Goal: Contribute content: Contribute content

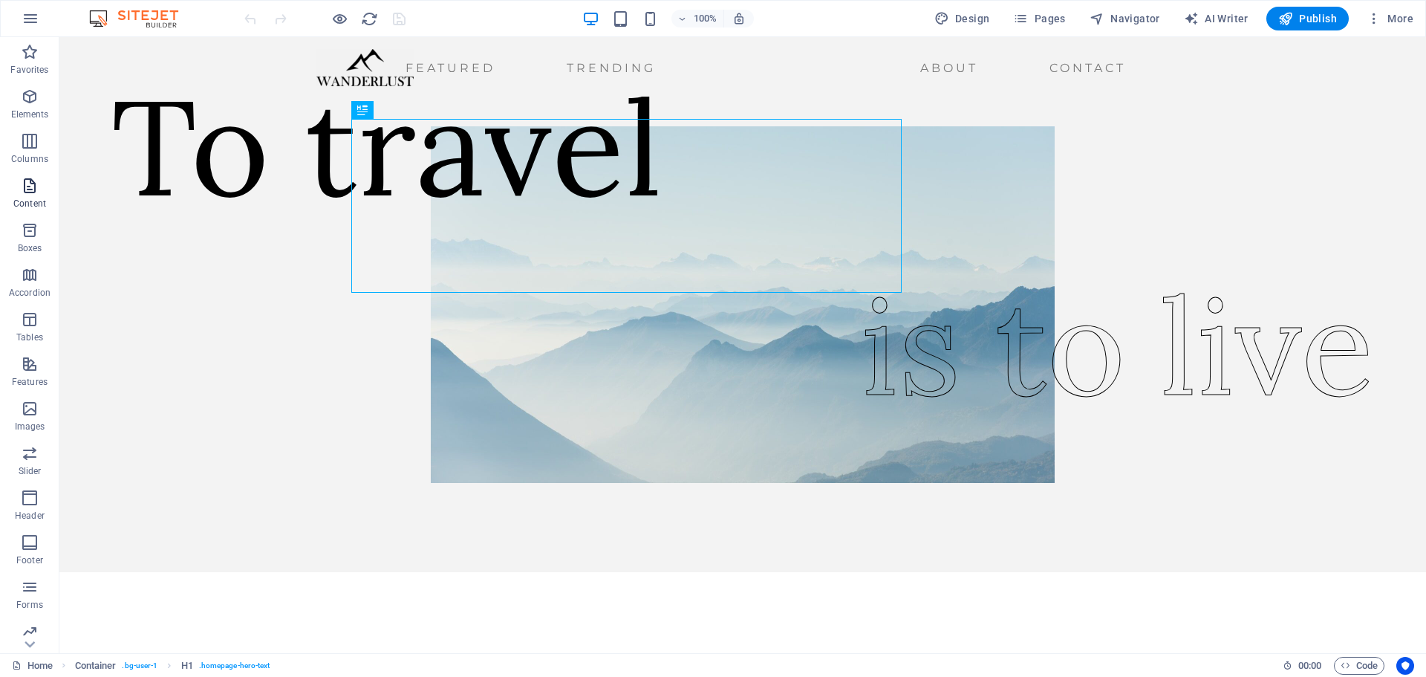
click at [30, 189] on icon "button" at bounding box center [30, 186] width 18 height 18
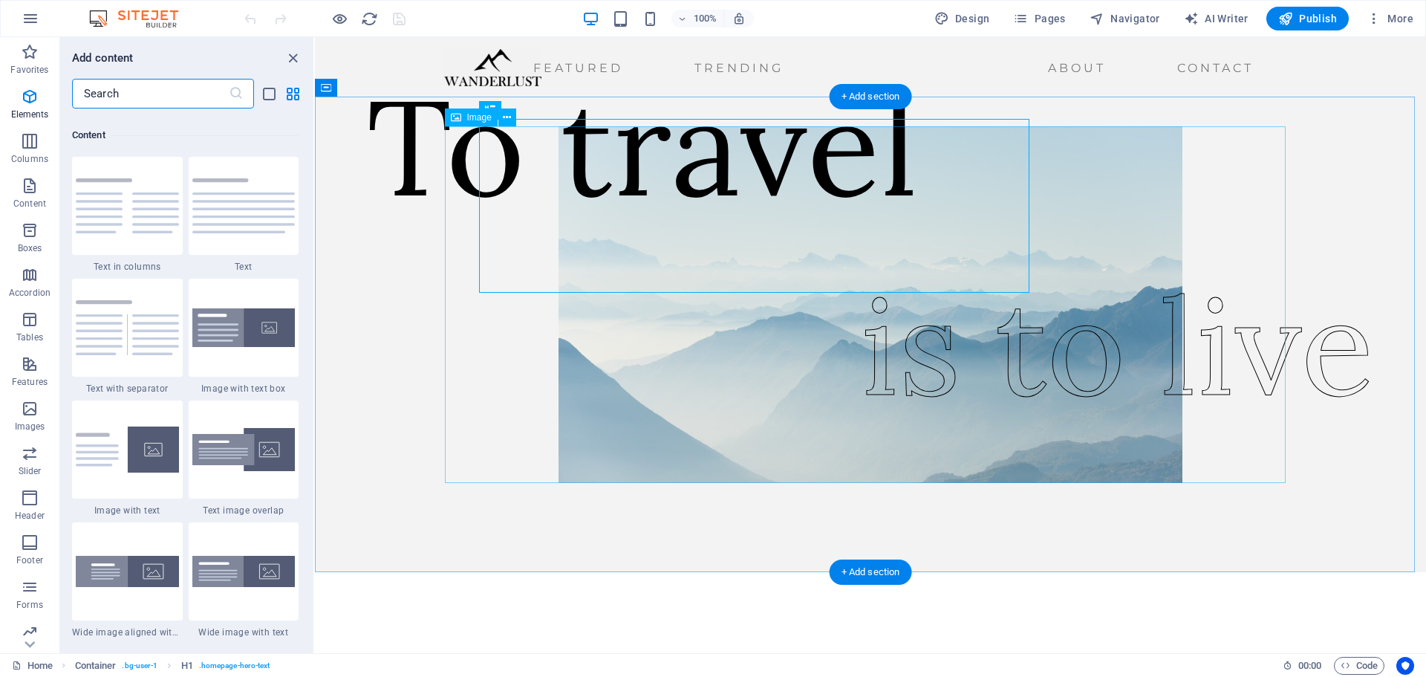
scroll to position [2599, 0]
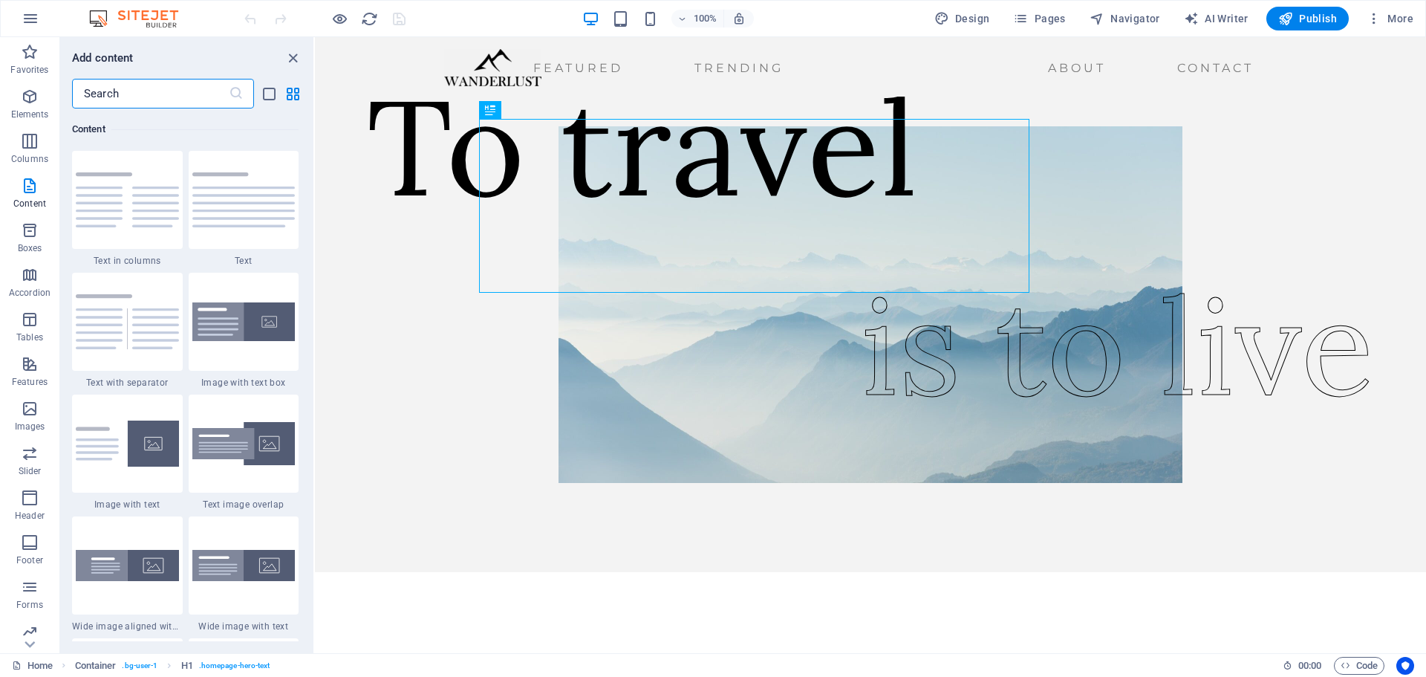
click at [129, 563] on img at bounding box center [127, 565] width 103 height 31
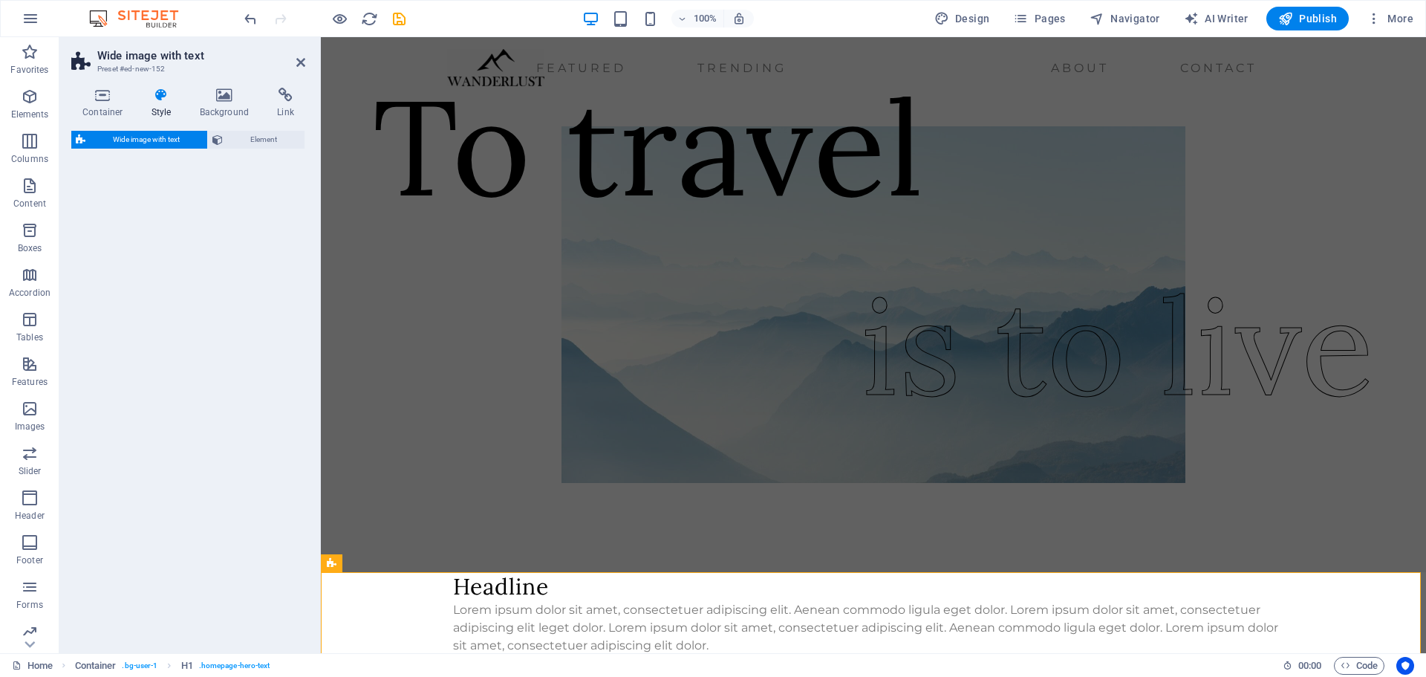
select select "%"
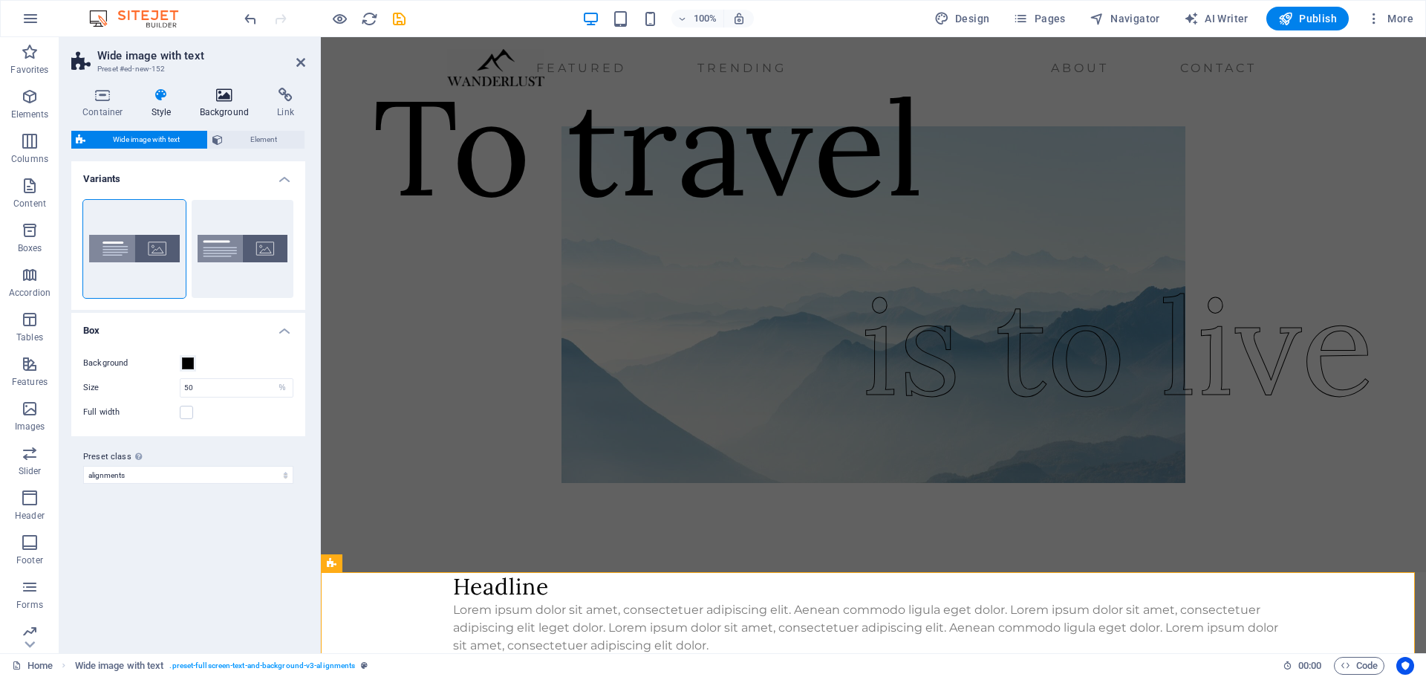
click at [228, 101] on icon at bounding box center [225, 95] width 72 height 15
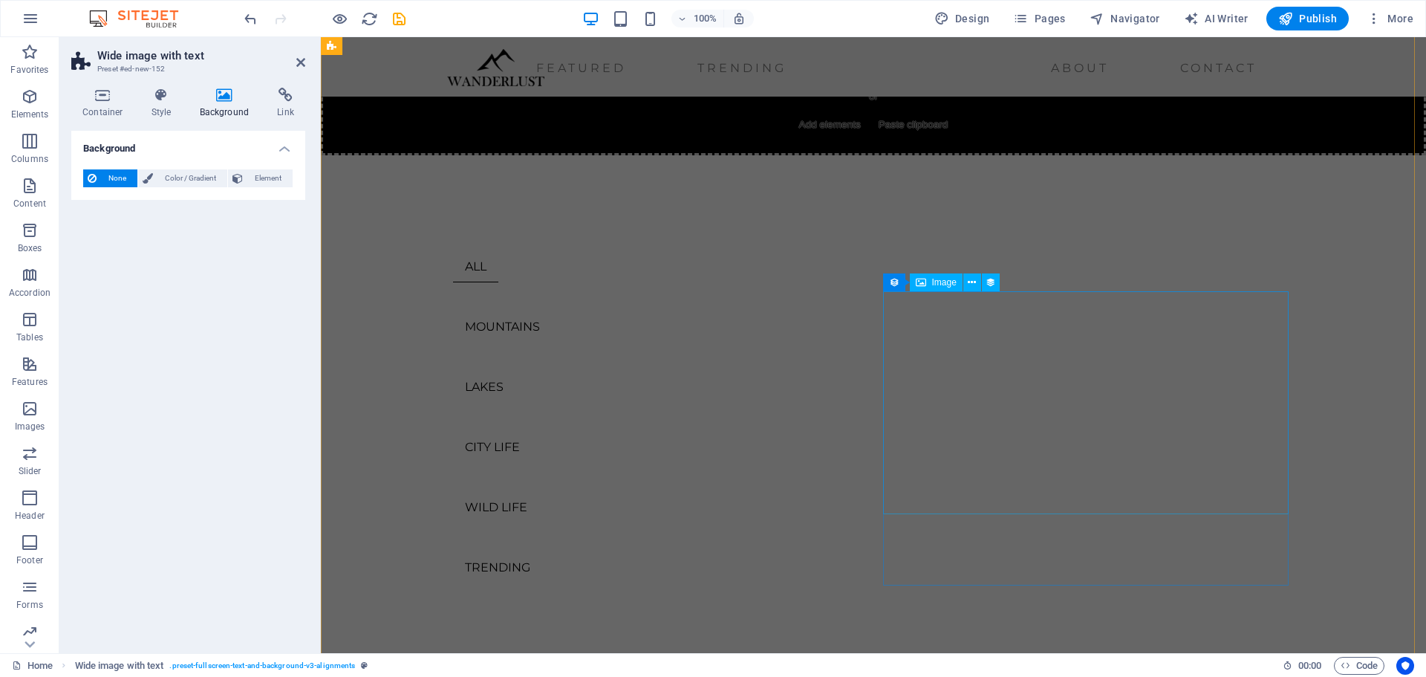
scroll to position [1040, 0]
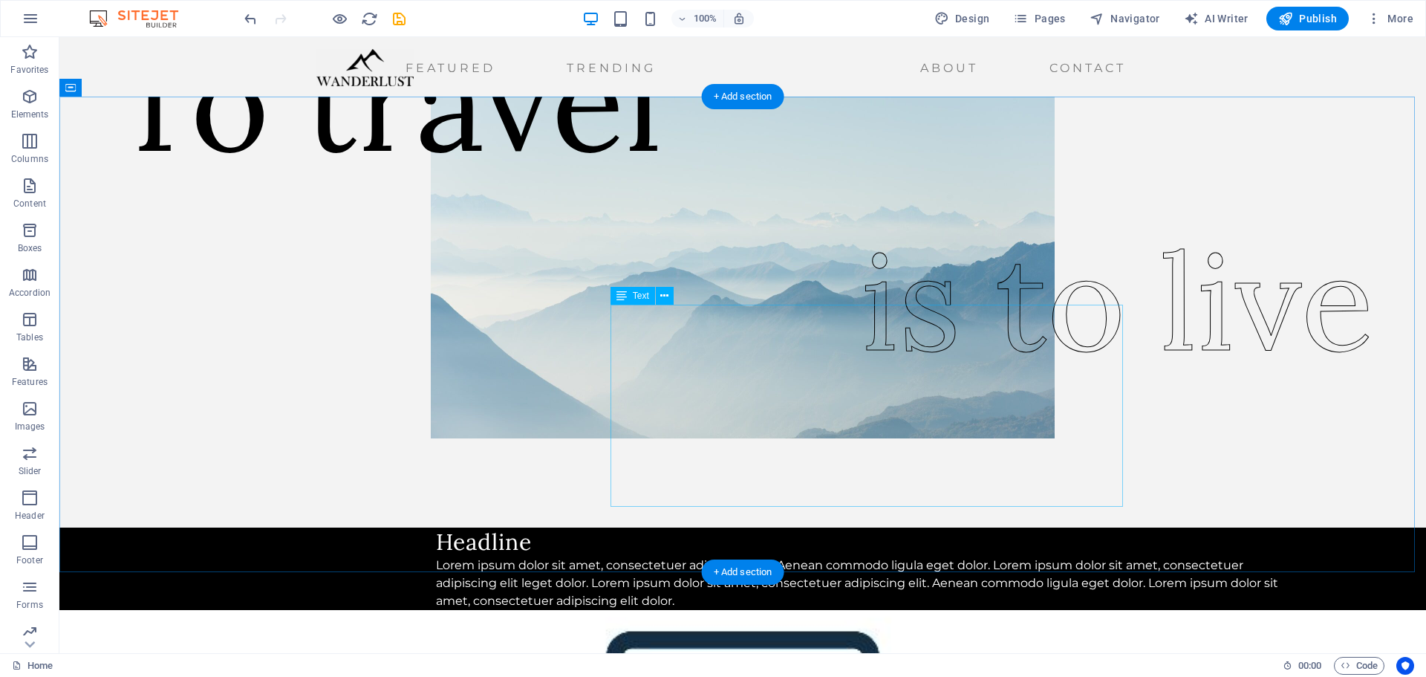
scroll to position [0, 0]
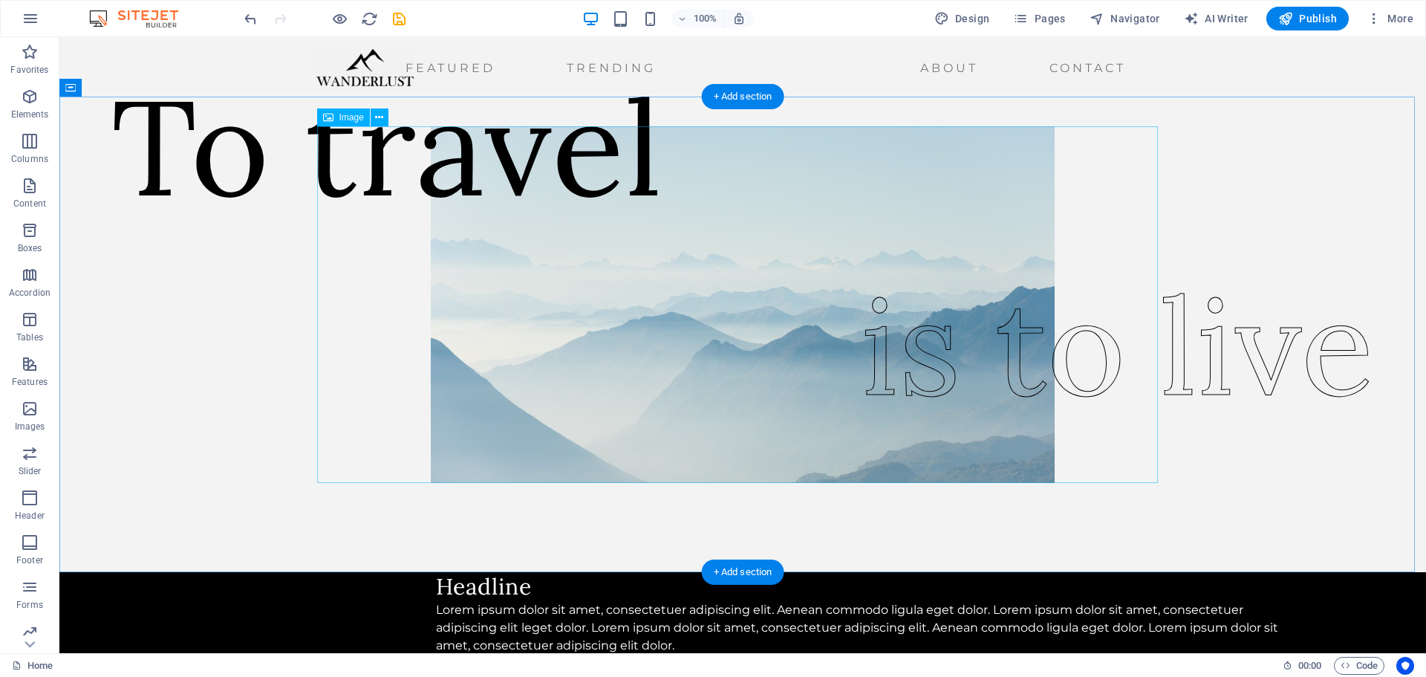
click at [894, 293] on figure at bounding box center [742, 304] width 841 height 356
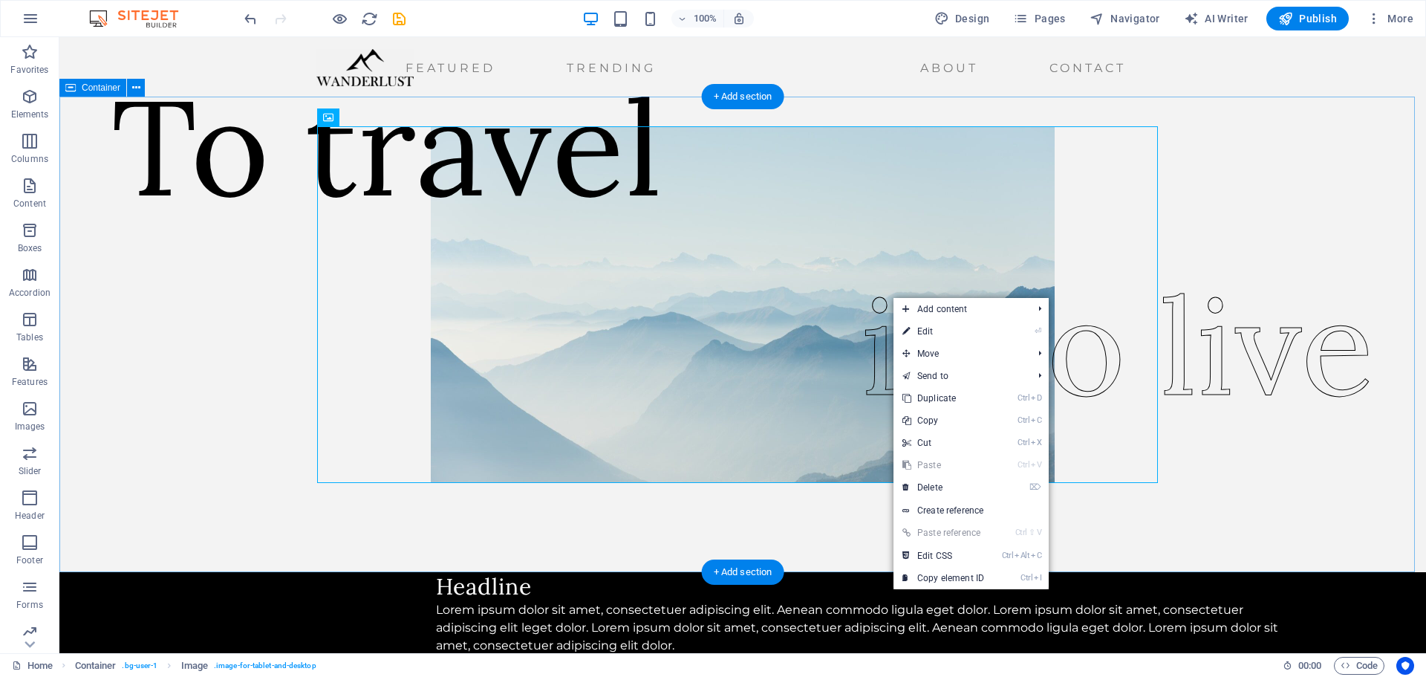
click at [1205, 295] on div "To travel is to live" at bounding box center [742, 334] width 1367 height 475
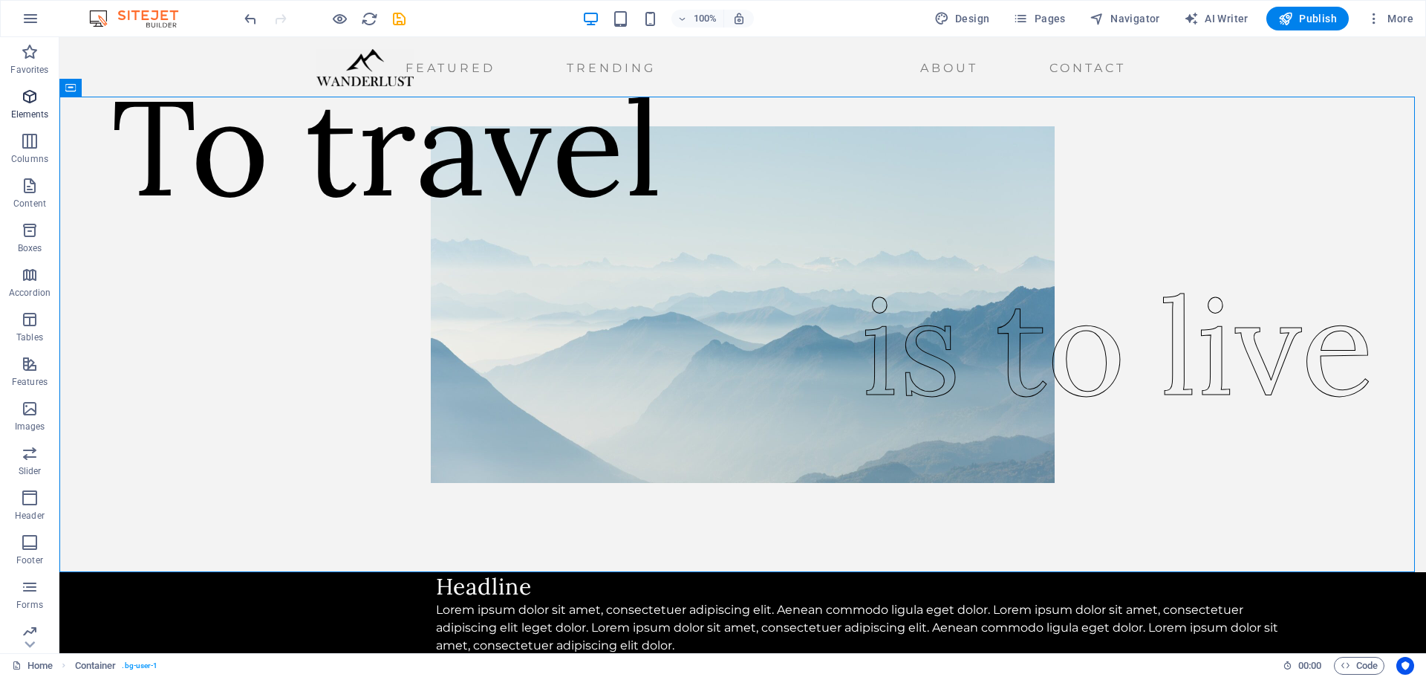
click at [25, 109] on p "Elements" at bounding box center [30, 114] width 38 height 12
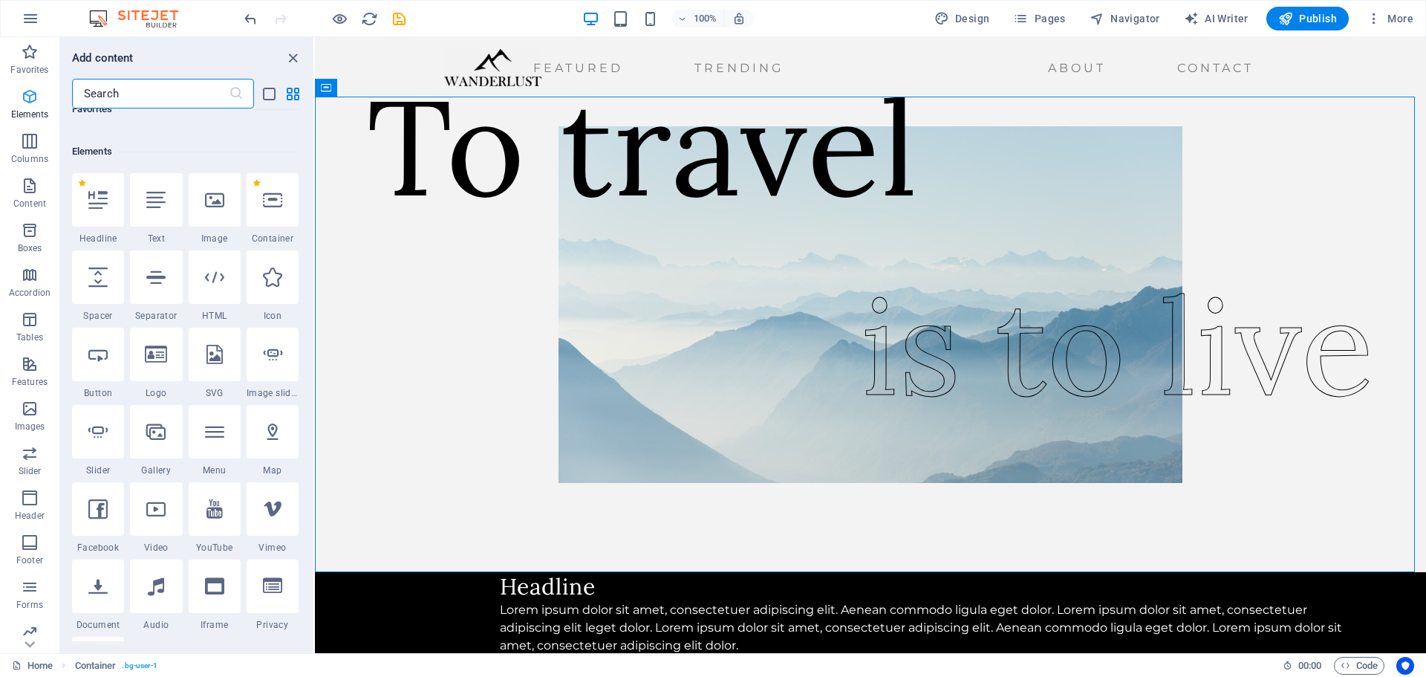
scroll to position [158, 0]
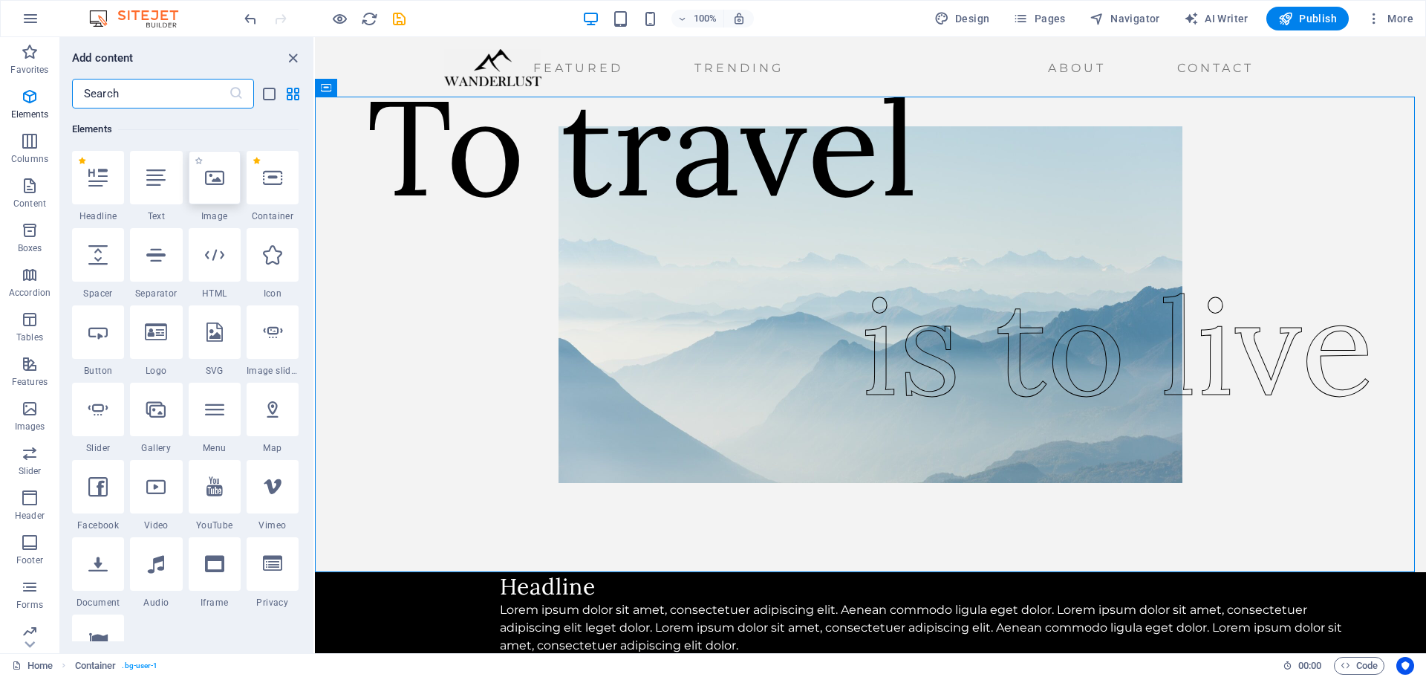
click at [210, 183] on icon at bounding box center [214, 177] width 19 height 19
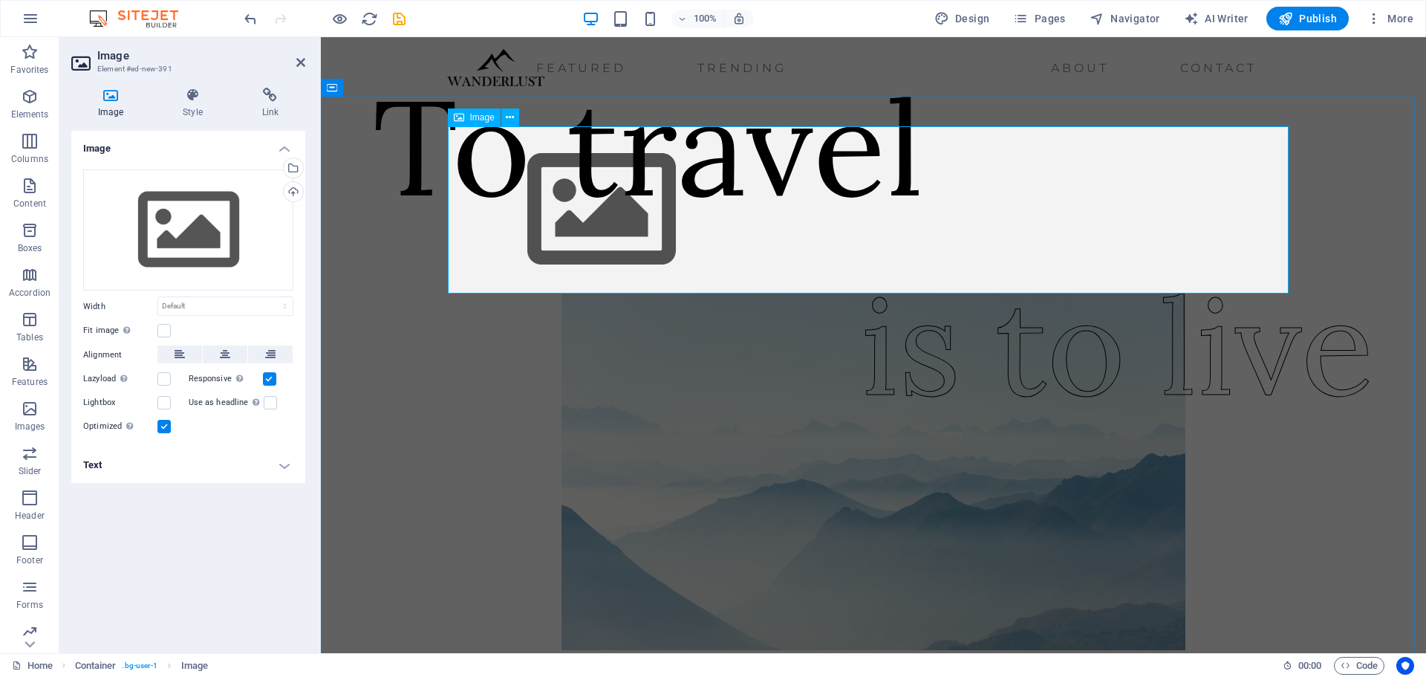
click at [465, 123] on div "Image" at bounding box center [474, 117] width 53 height 18
click at [509, 118] on icon at bounding box center [510, 118] width 8 height 16
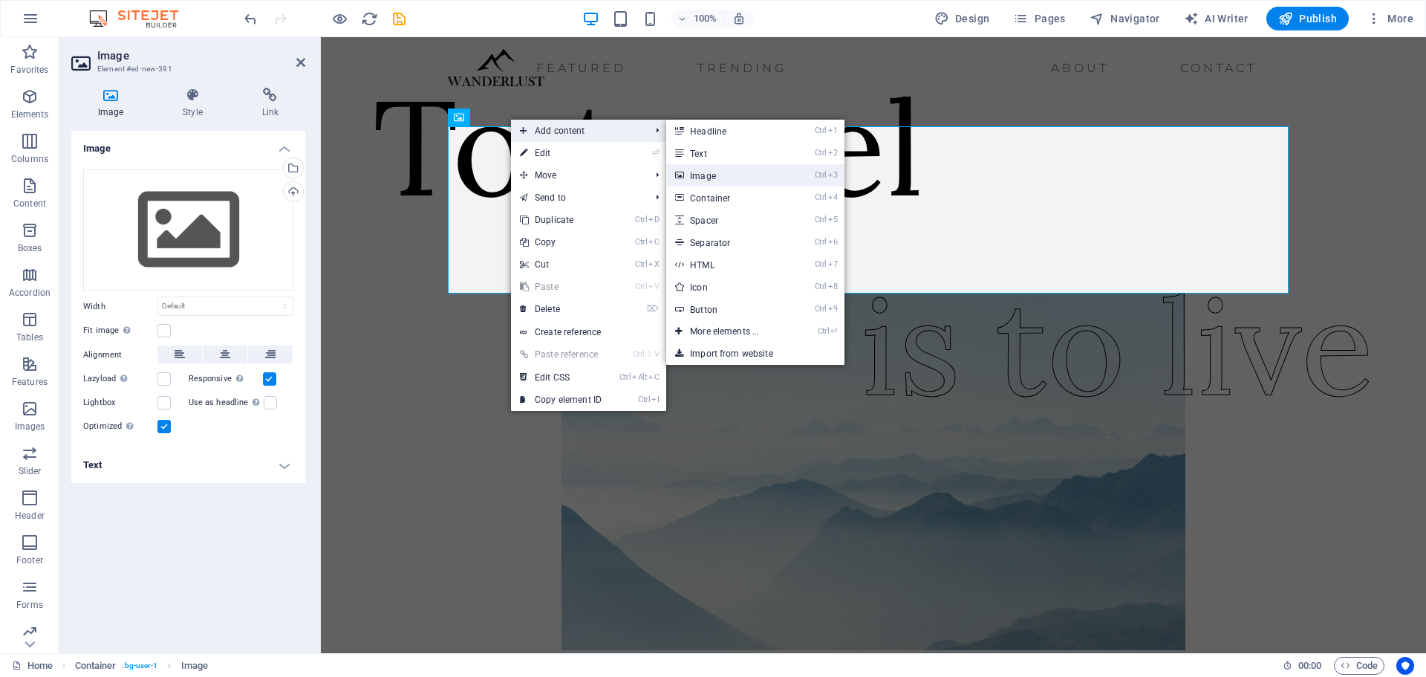
click at [736, 176] on link "Ctrl 3 Image" at bounding box center [727, 175] width 123 height 22
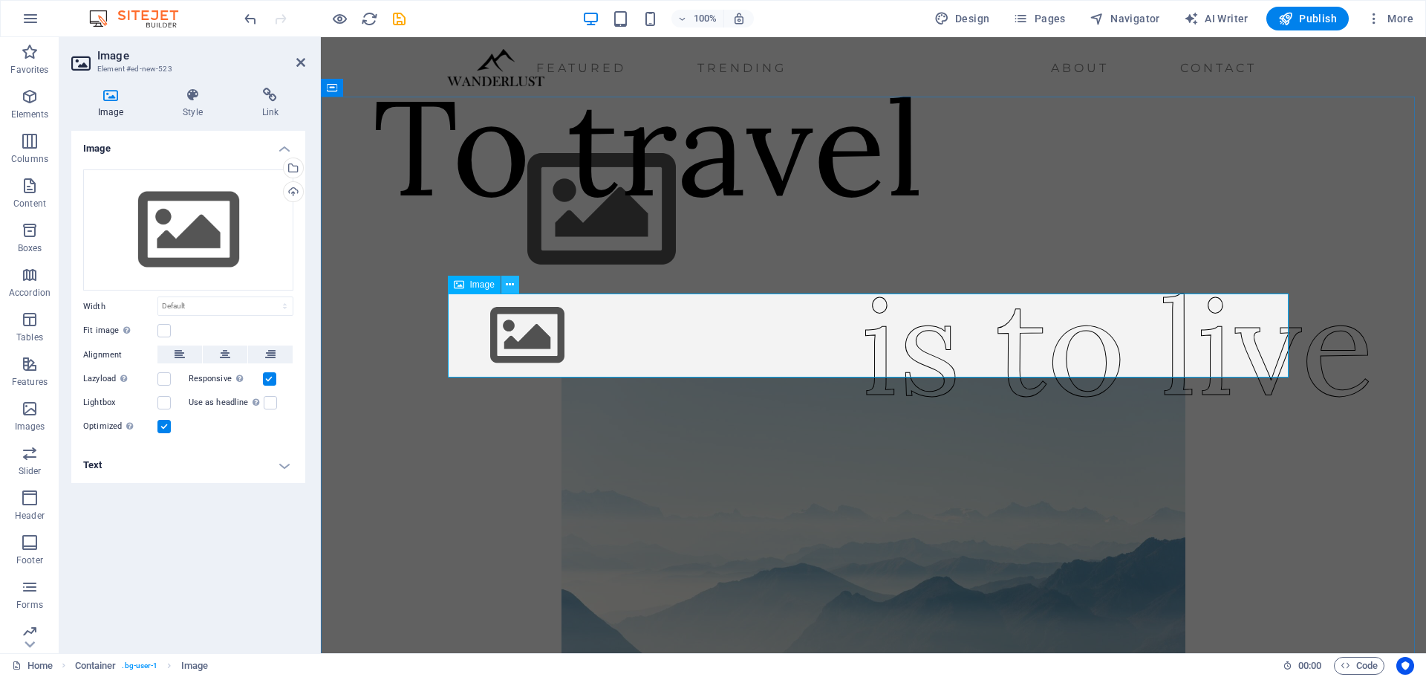
click at [515, 284] on button at bounding box center [510, 285] width 18 height 18
click at [518, 279] on button at bounding box center [510, 285] width 18 height 18
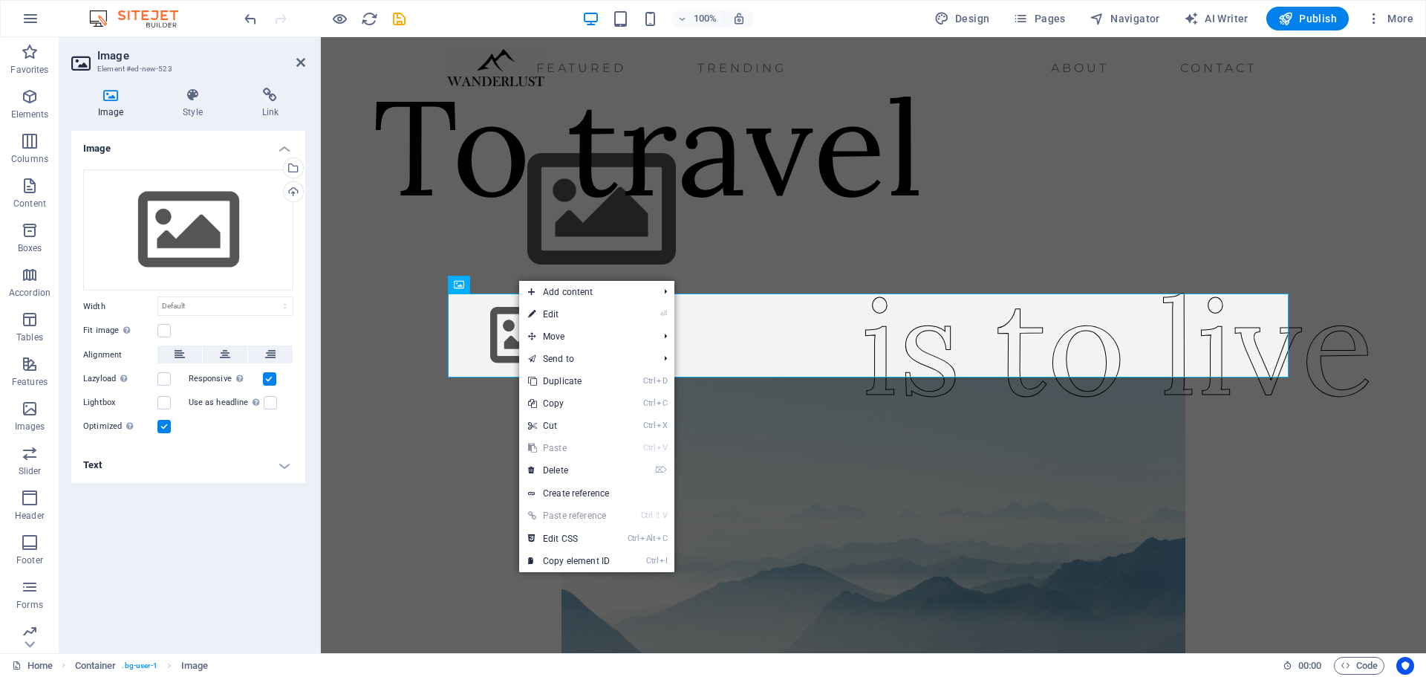
click at [560, 446] on link "Ctrl V Paste" at bounding box center [569, 448] width 100 height 22
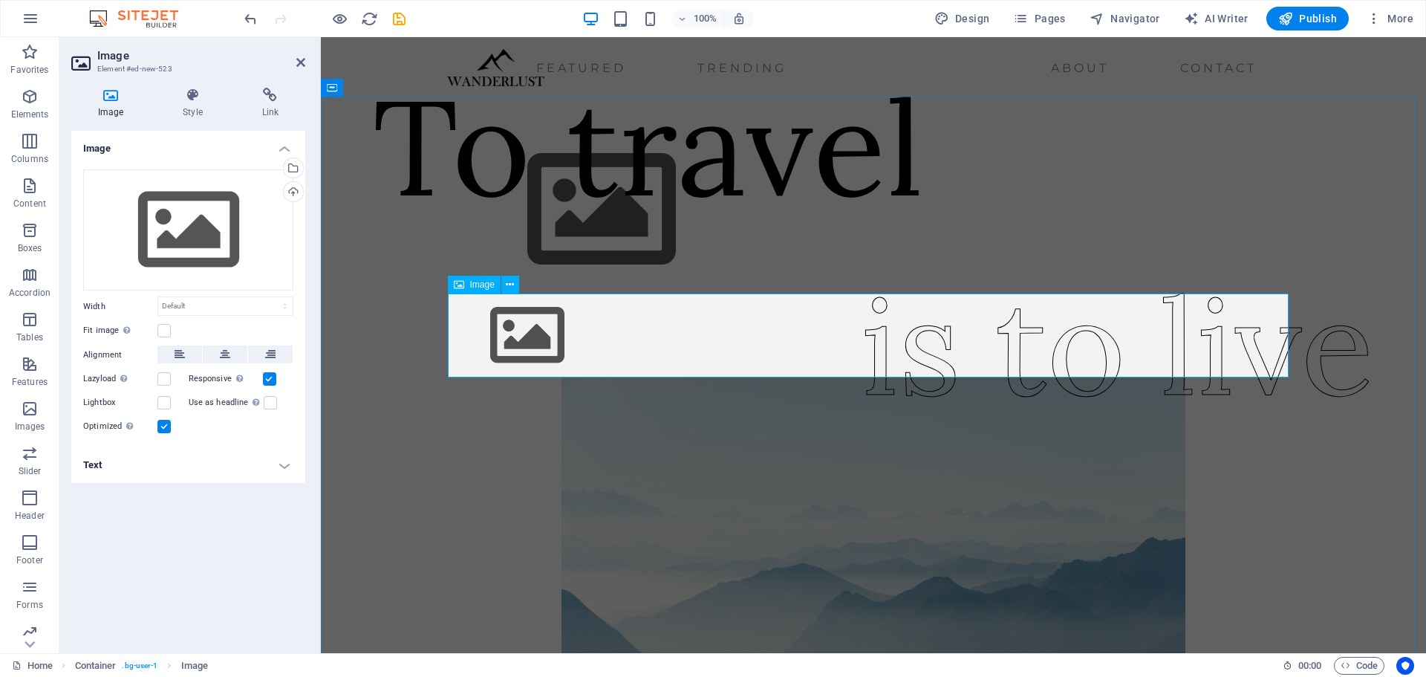
click at [662, 330] on figure at bounding box center [873, 335] width 841 height 84
click at [602, 348] on figure at bounding box center [873, 335] width 841 height 84
click at [1341, 108] on div "To travel is to live" at bounding box center [873, 460] width 1105 height 726
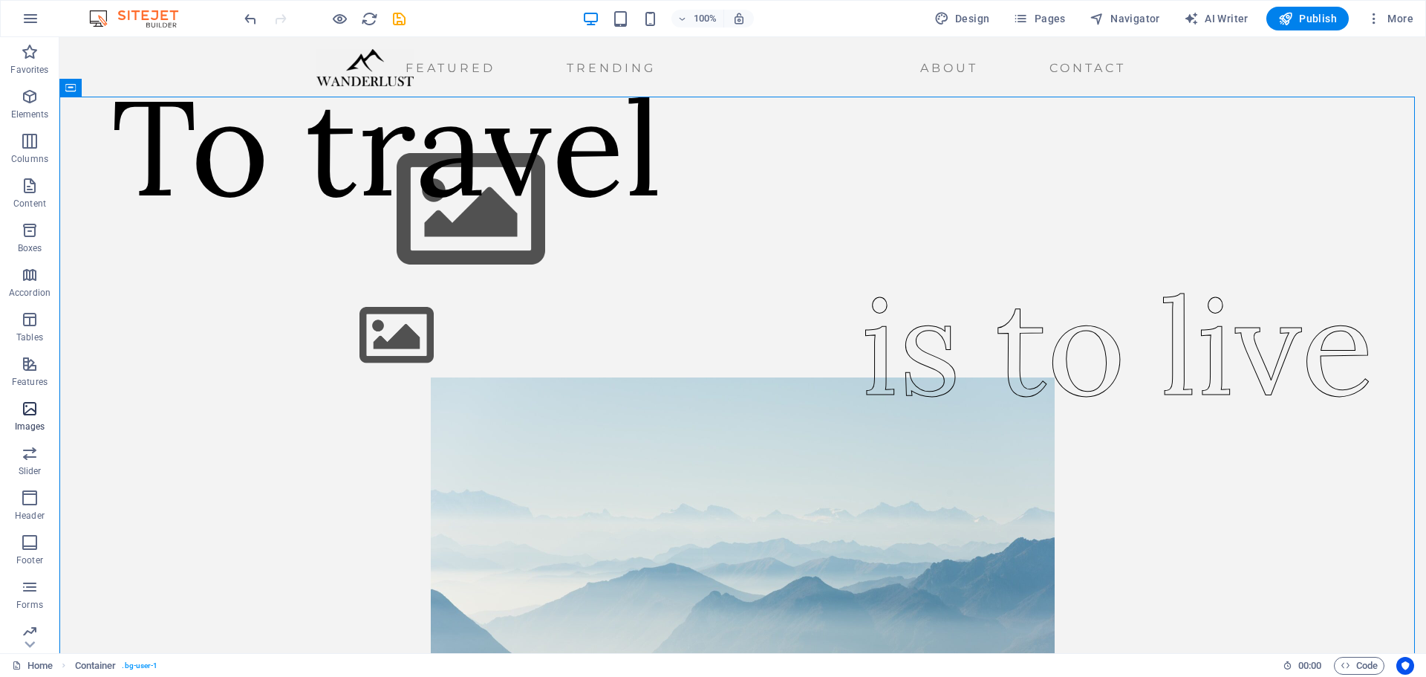
click at [30, 412] on icon "button" at bounding box center [30, 409] width 18 height 18
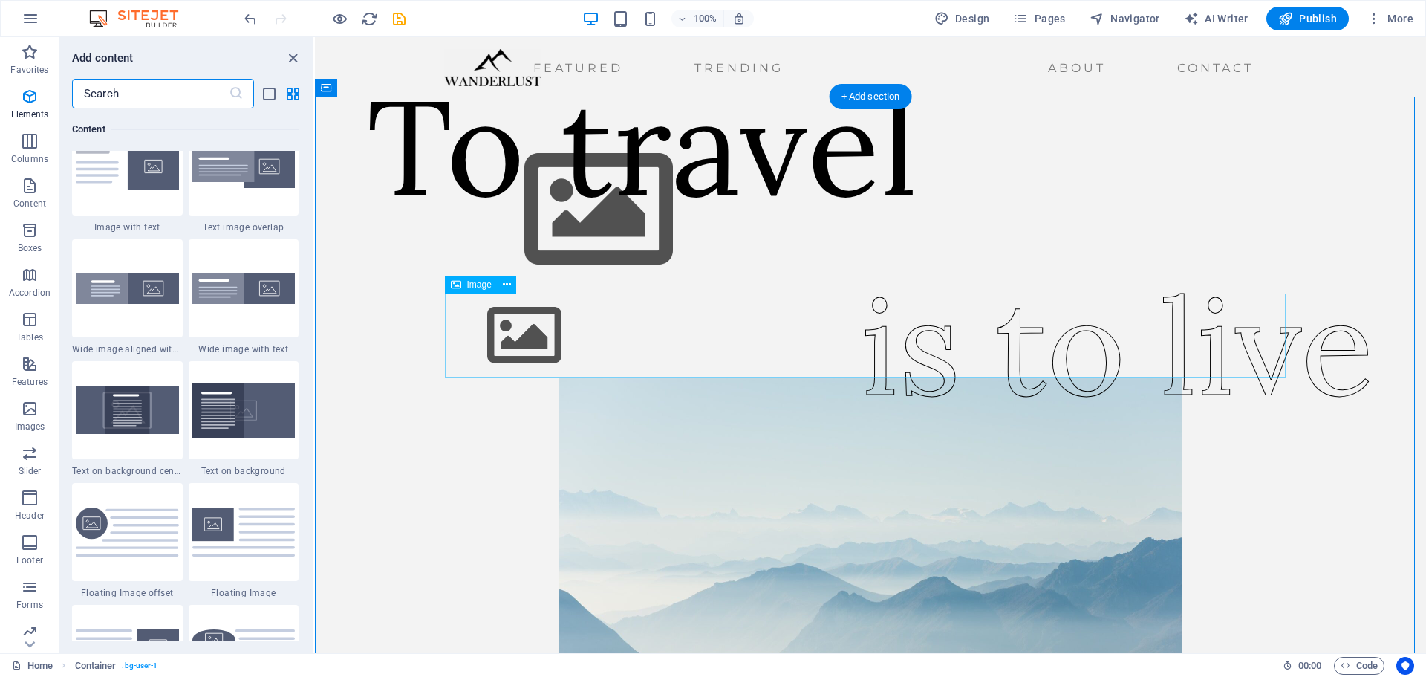
scroll to position [7531, 0]
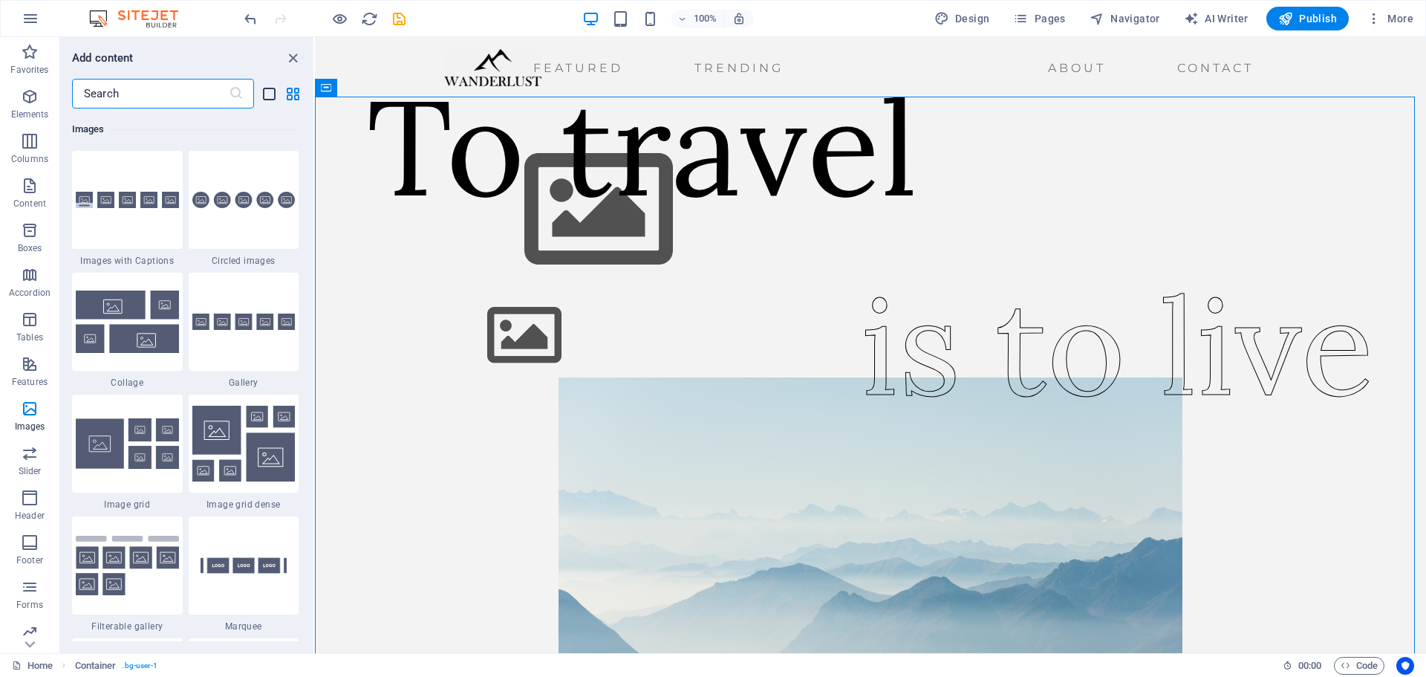
click at [264, 93] on icon "list-view" at bounding box center [269, 93] width 17 height 17
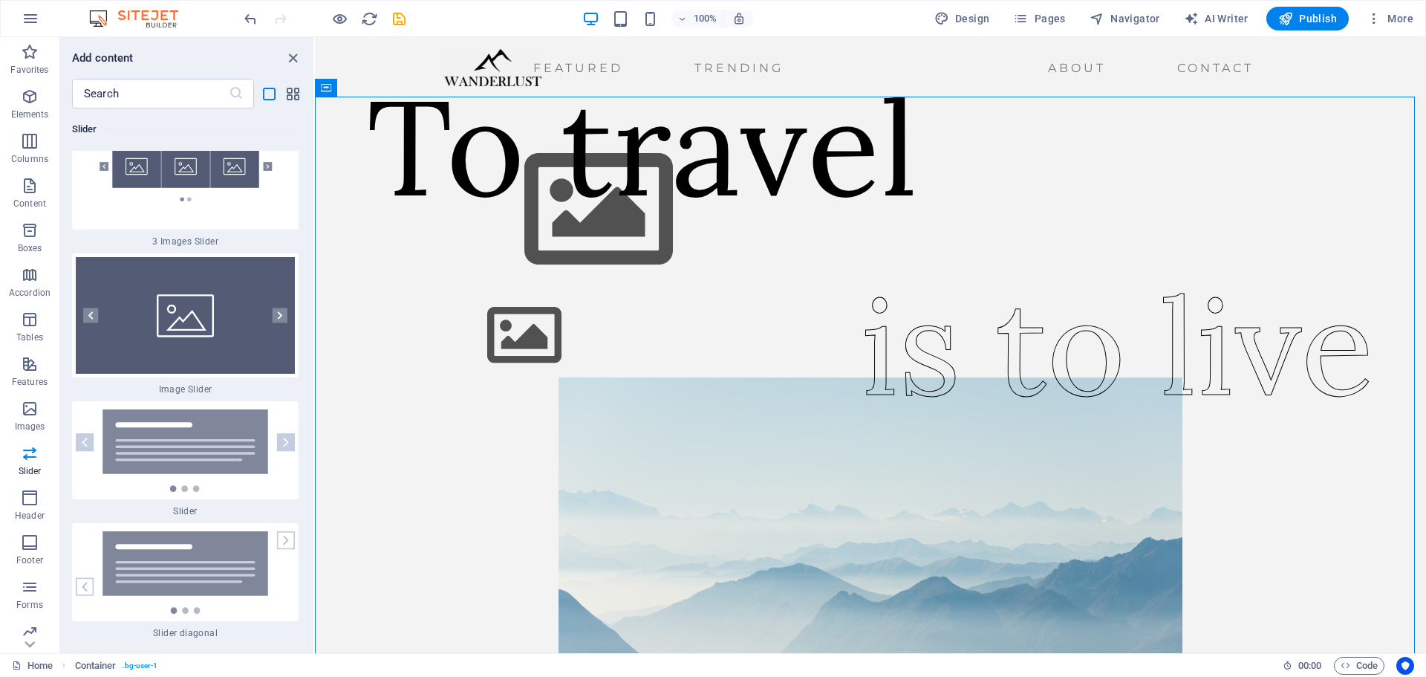
scroll to position [19898, 0]
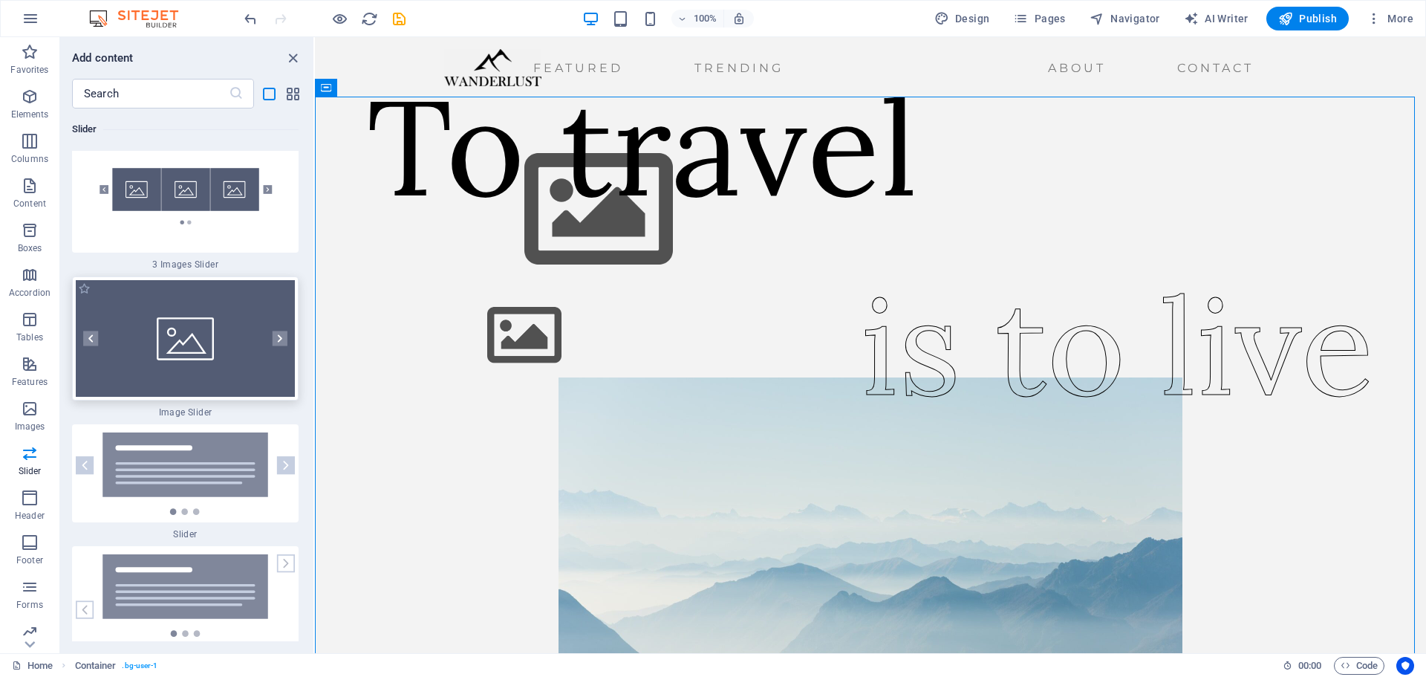
click at [208, 345] on img at bounding box center [185, 338] width 219 height 117
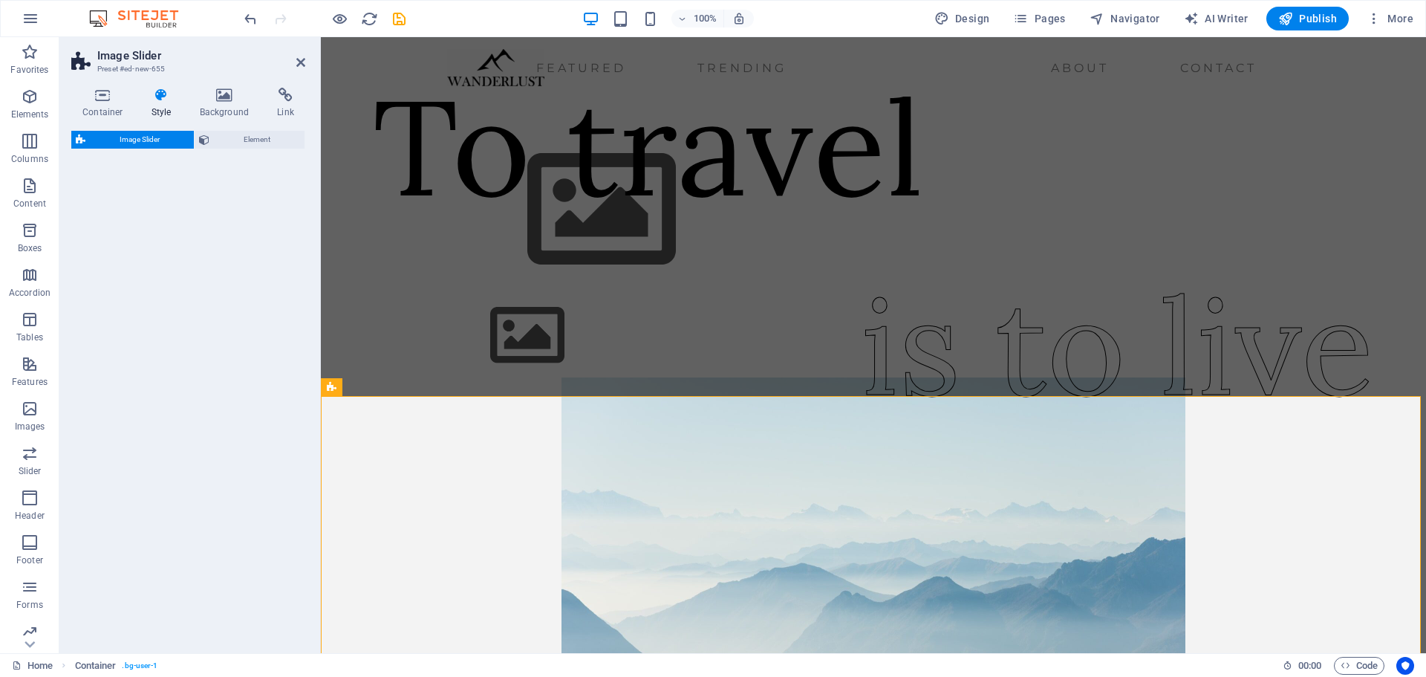
select select "rem"
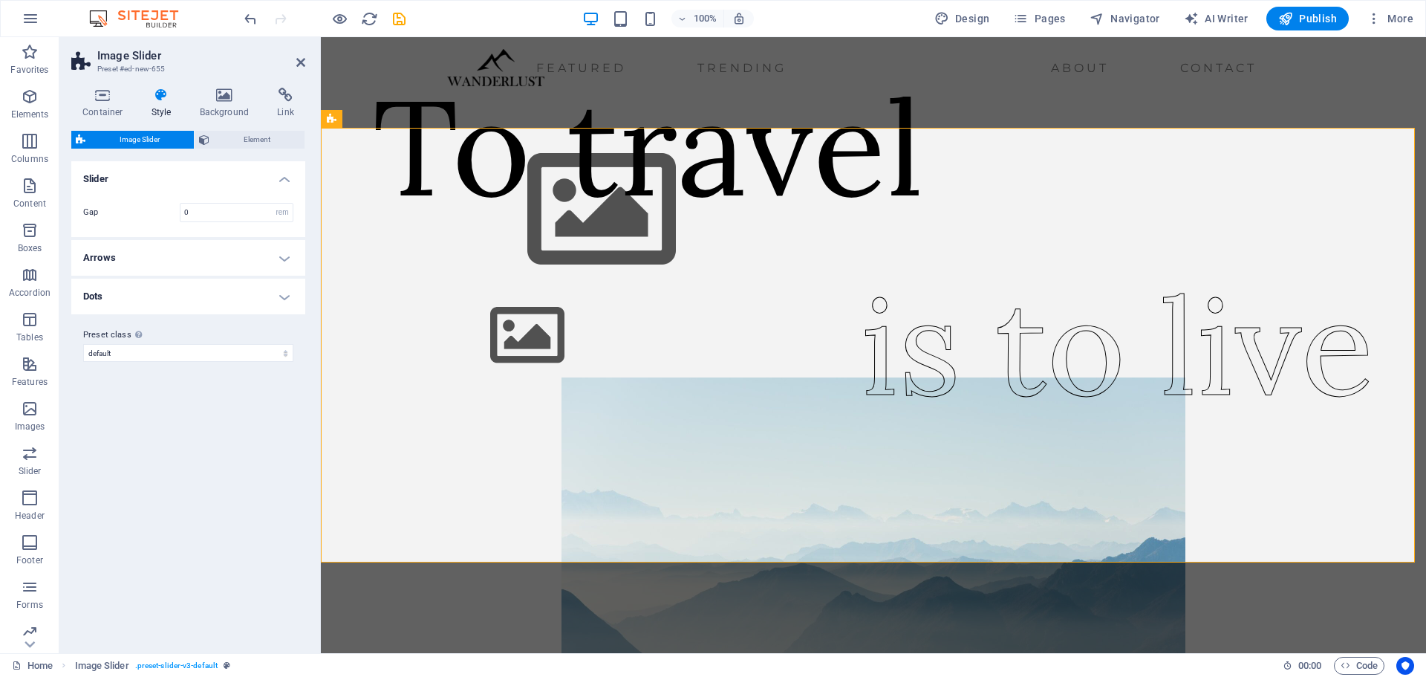
scroll to position [695, 0]
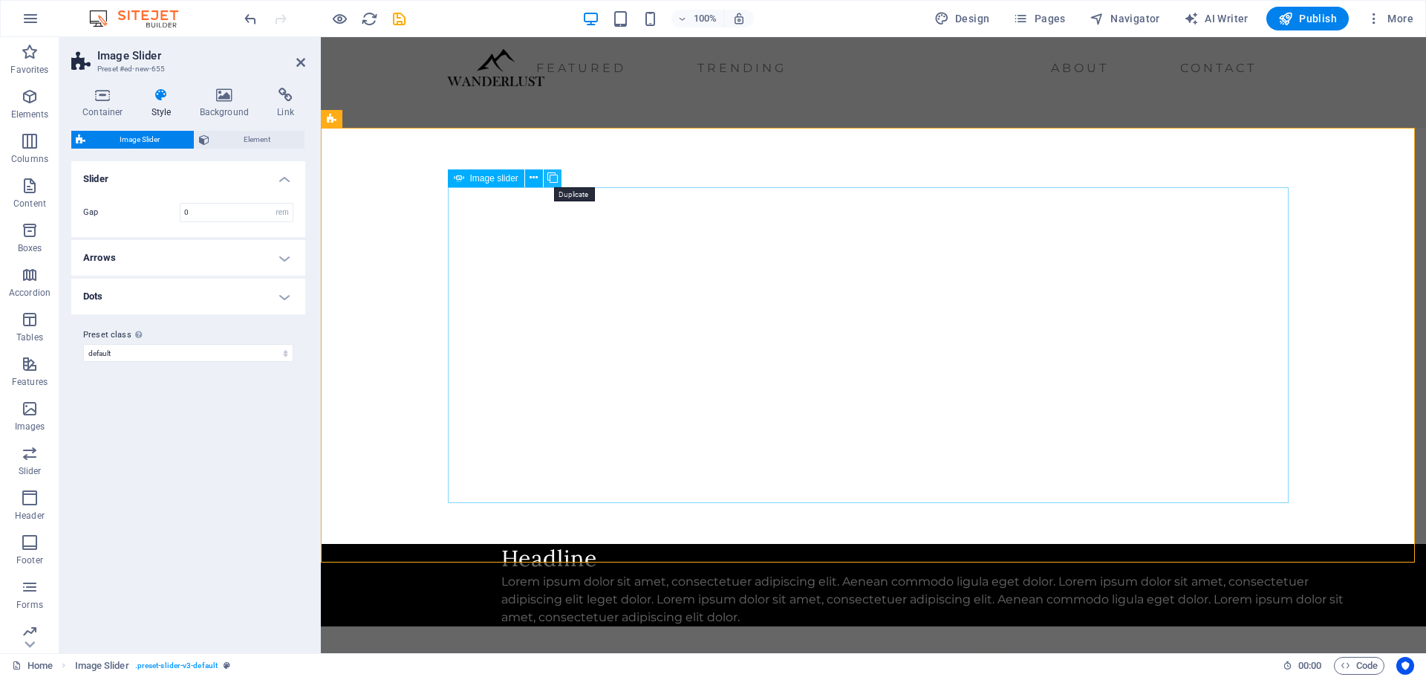
click at [550, 175] on icon at bounding box center [552, 178] width 10 height 16
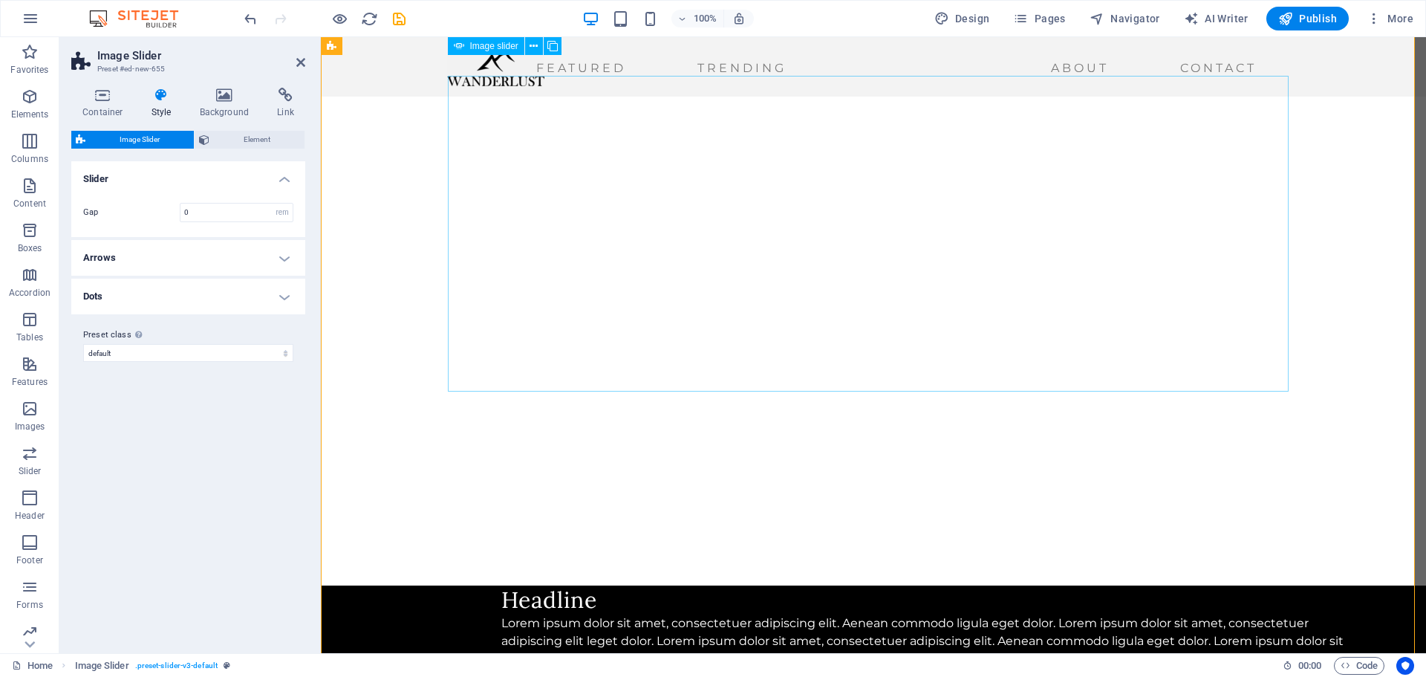
scroll to position [769, 0]
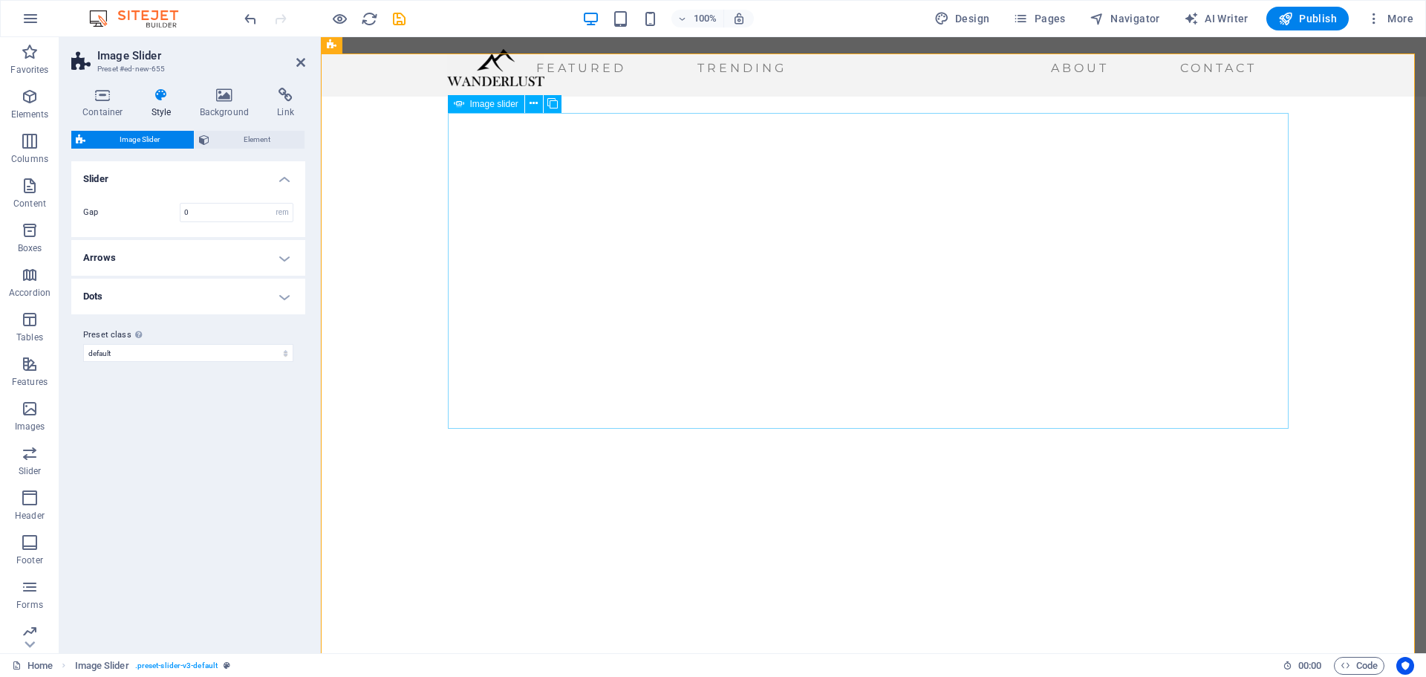
click at [488, 105] on span "Image slider" at bounding box center [494, 104] width 48 height 9
click at [535, 112] on button at bounding box center [534, 104] width 18 height 18
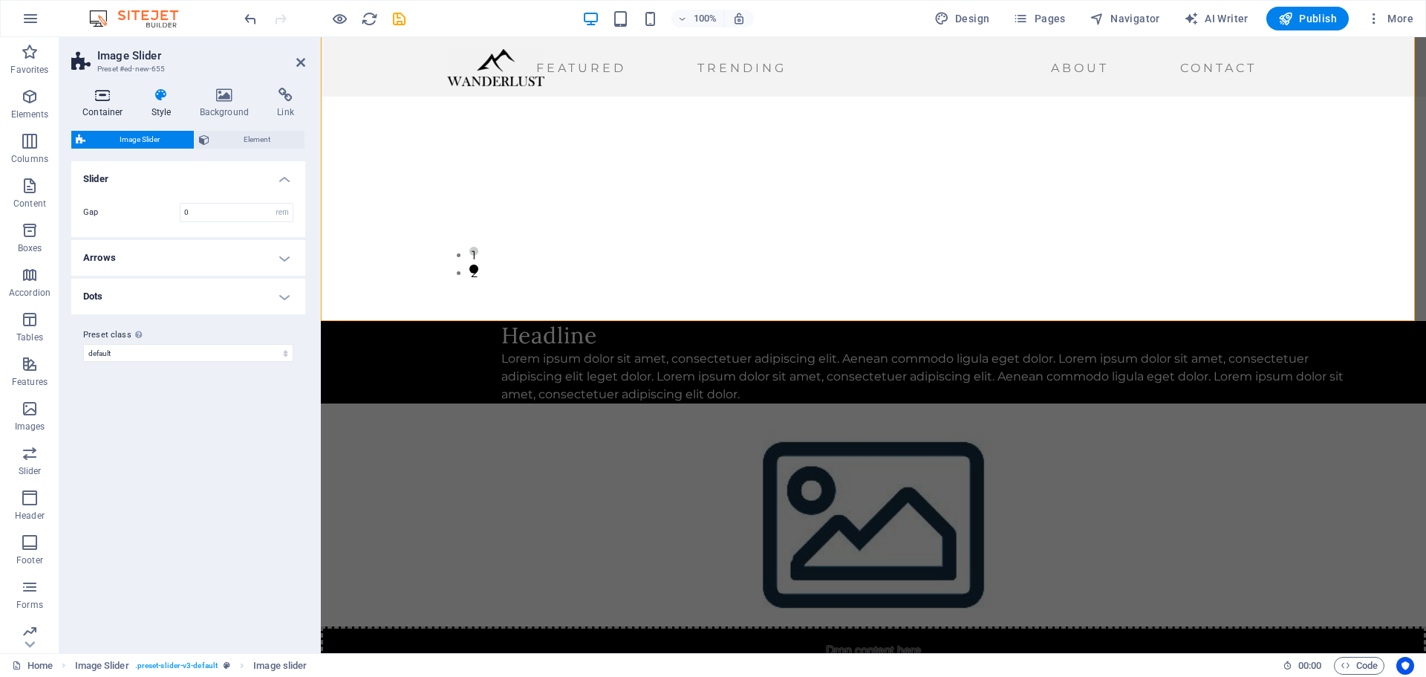
click at [99, 105] on h4 "Container" at bounding box center [105, 103] width 69 height 31
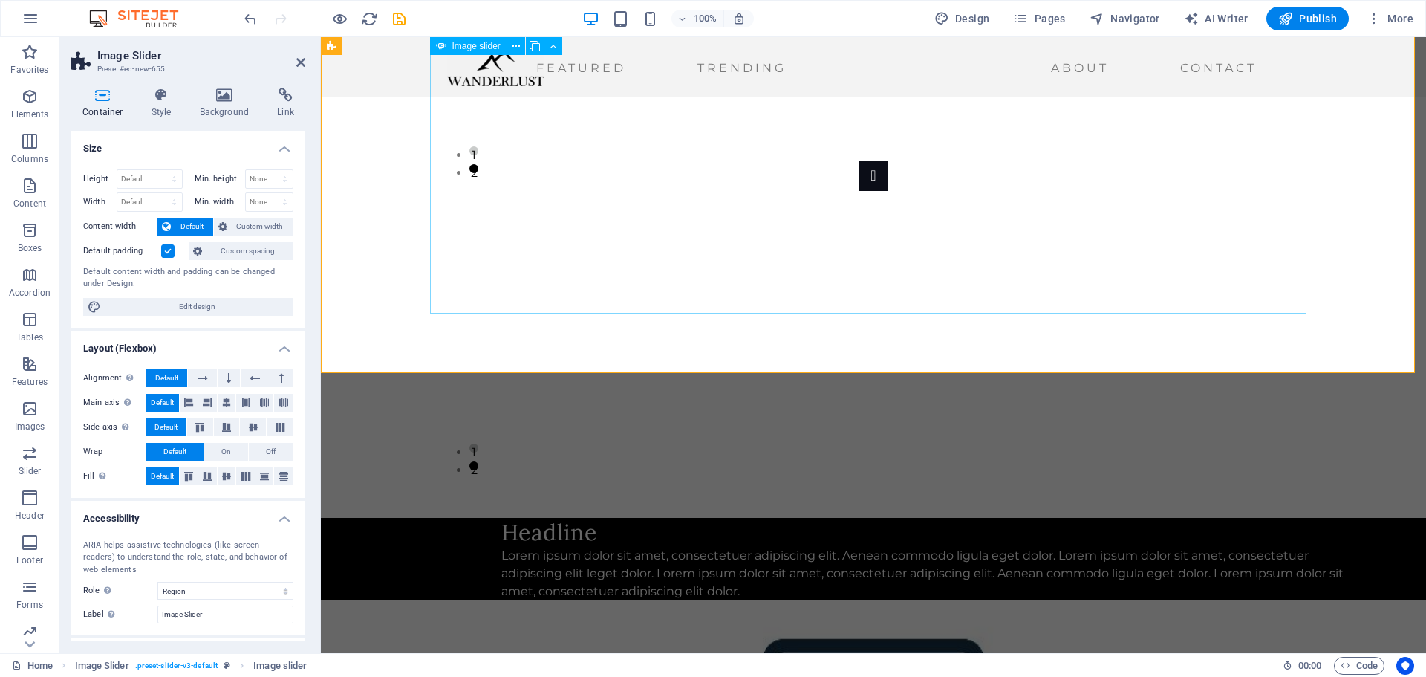
scroll to position [844, 0]
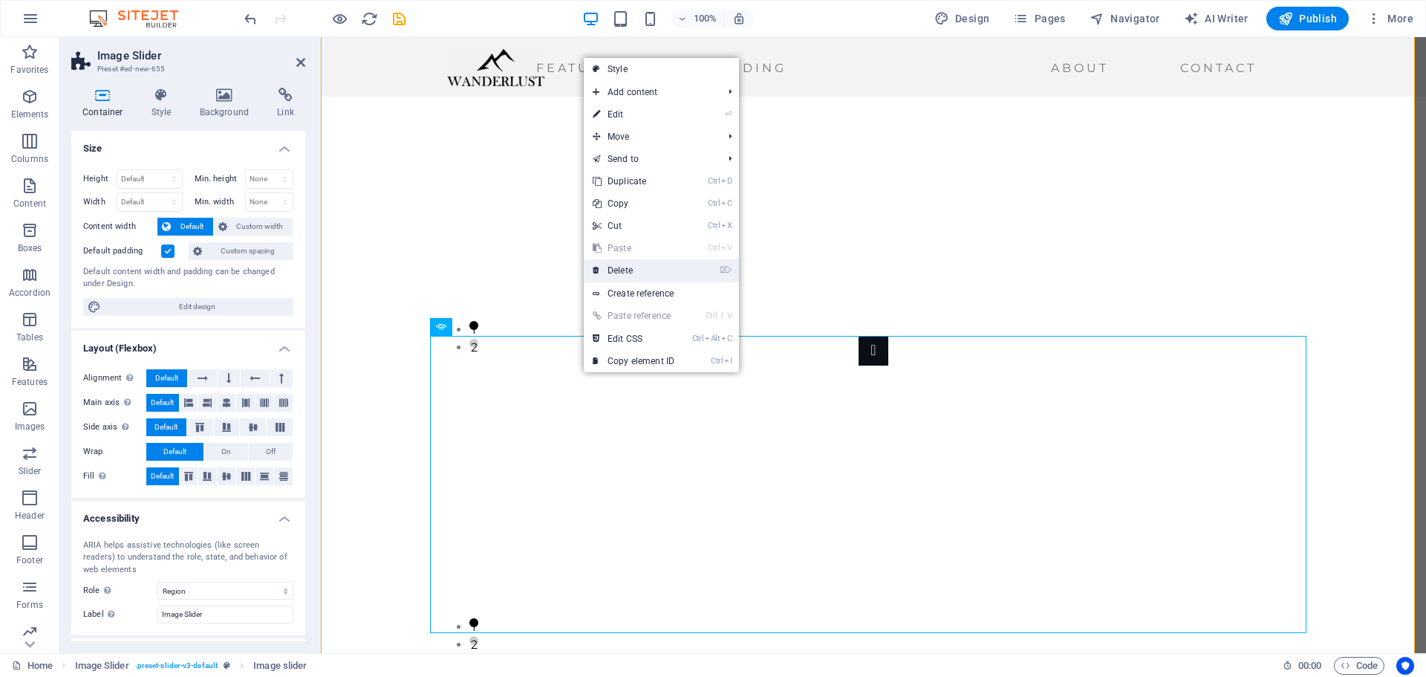
click at [631, 272] on link "⌦ Delete" at bounding box center [634, 270] width 100 height 22
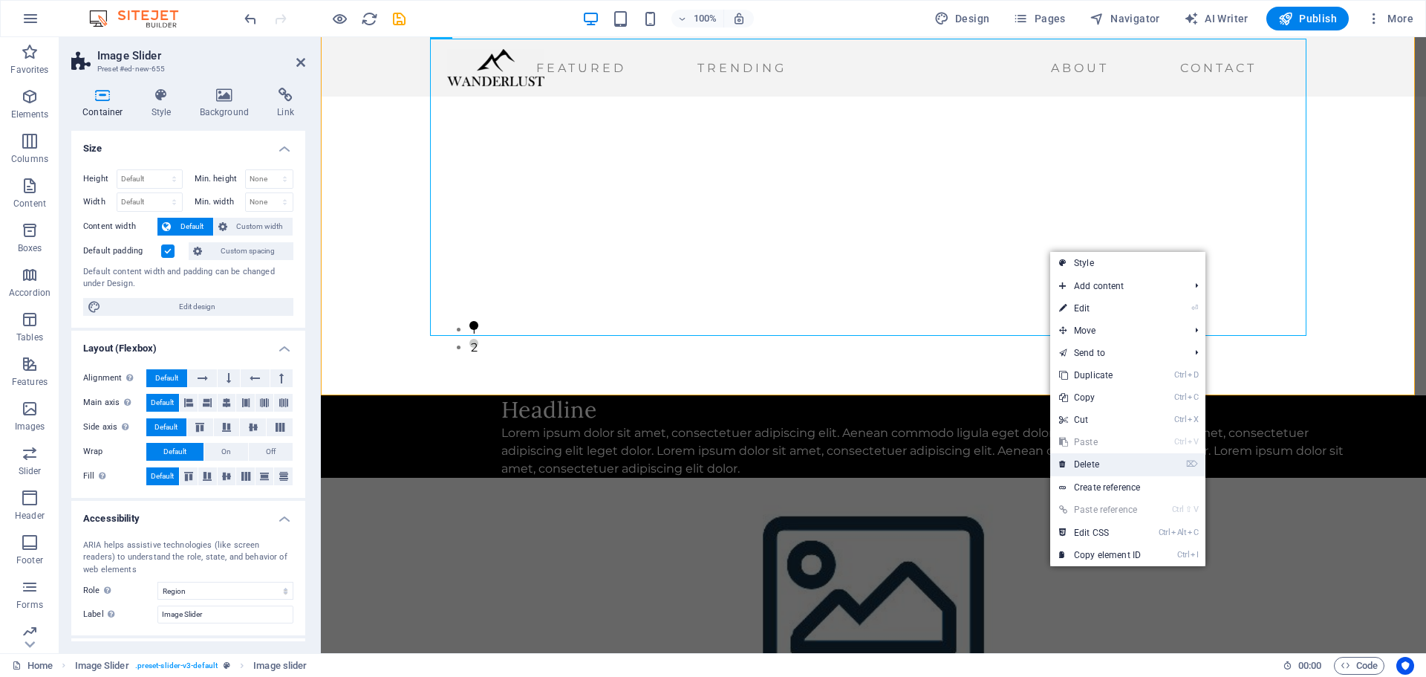
click at [1092, 466] on link "⌦ Delete" at bounding box center [1100, 464] width 100 height 22
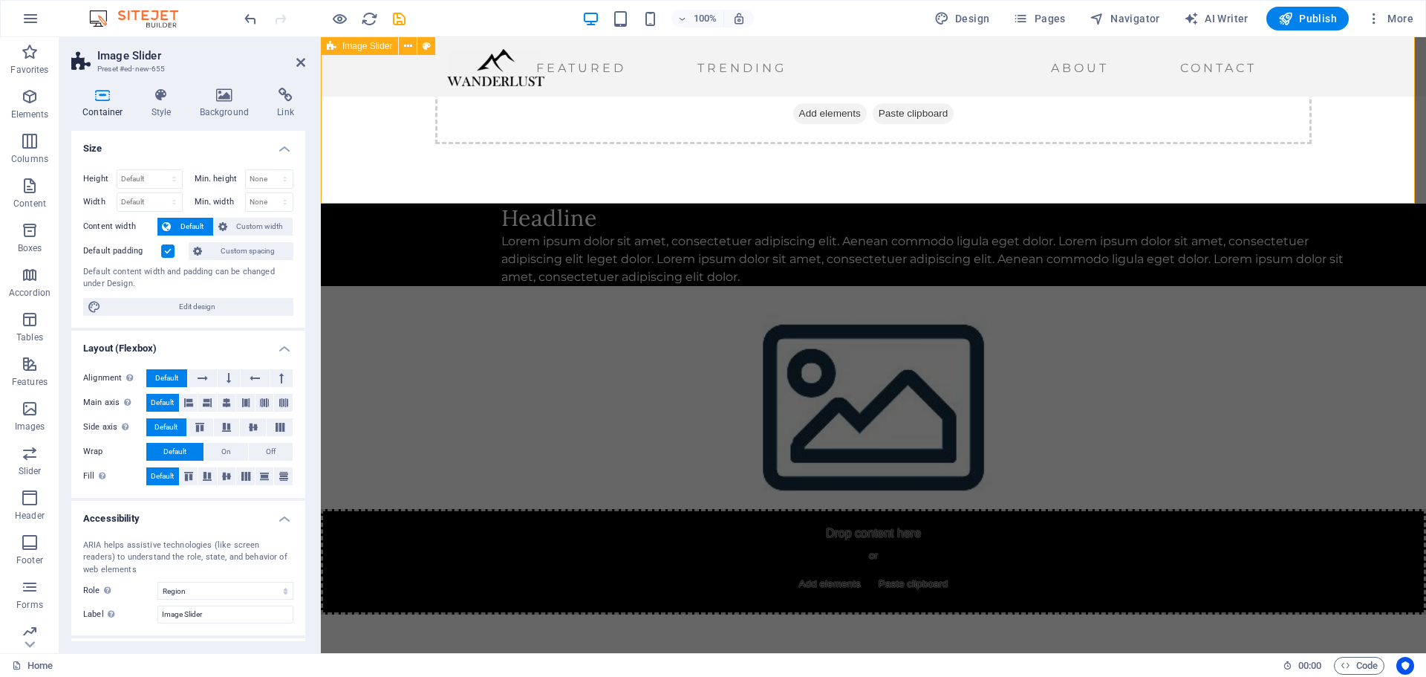
click at [1050, 157] on div "Drop content here or Add elements Paste clipboard" at bounding box center [873, 91] width 1105 height 224
click at [927, 114] on span "Paste clipboard" at bounding box center [914, 113] width 82 height 21
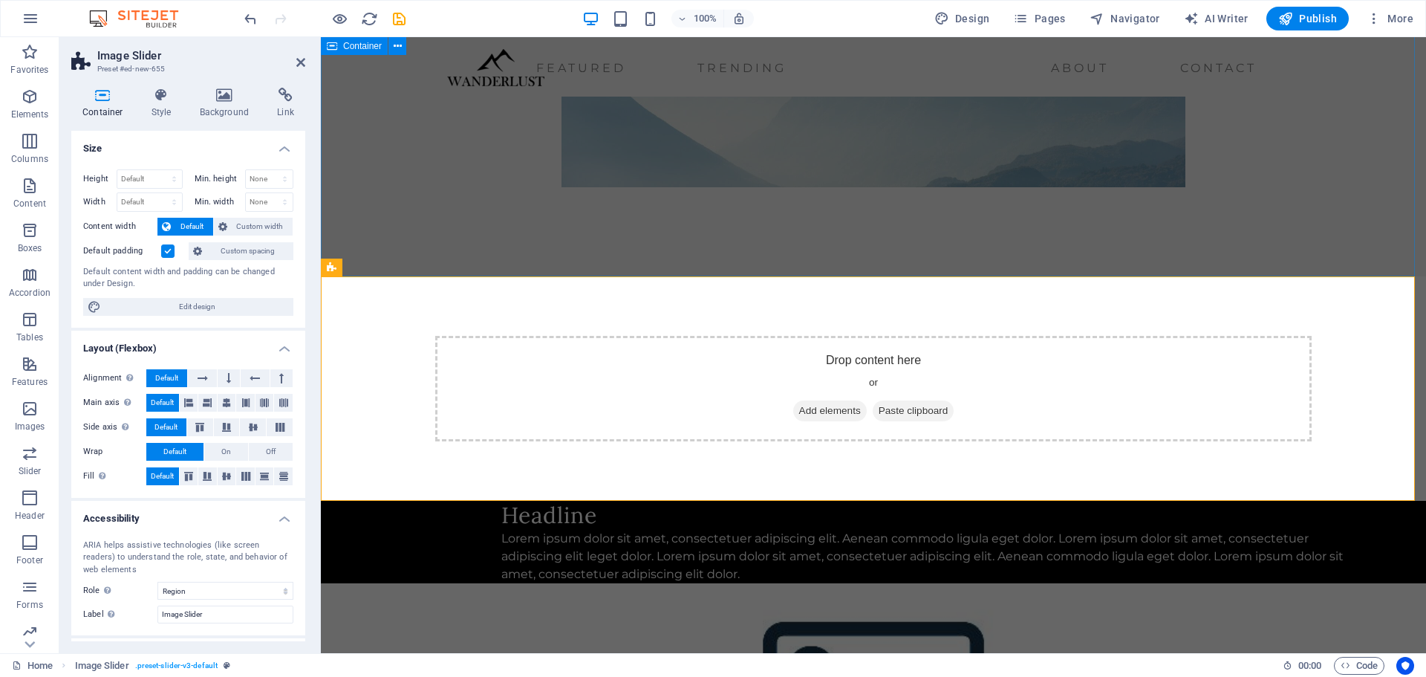
scroll to position [324, 0]
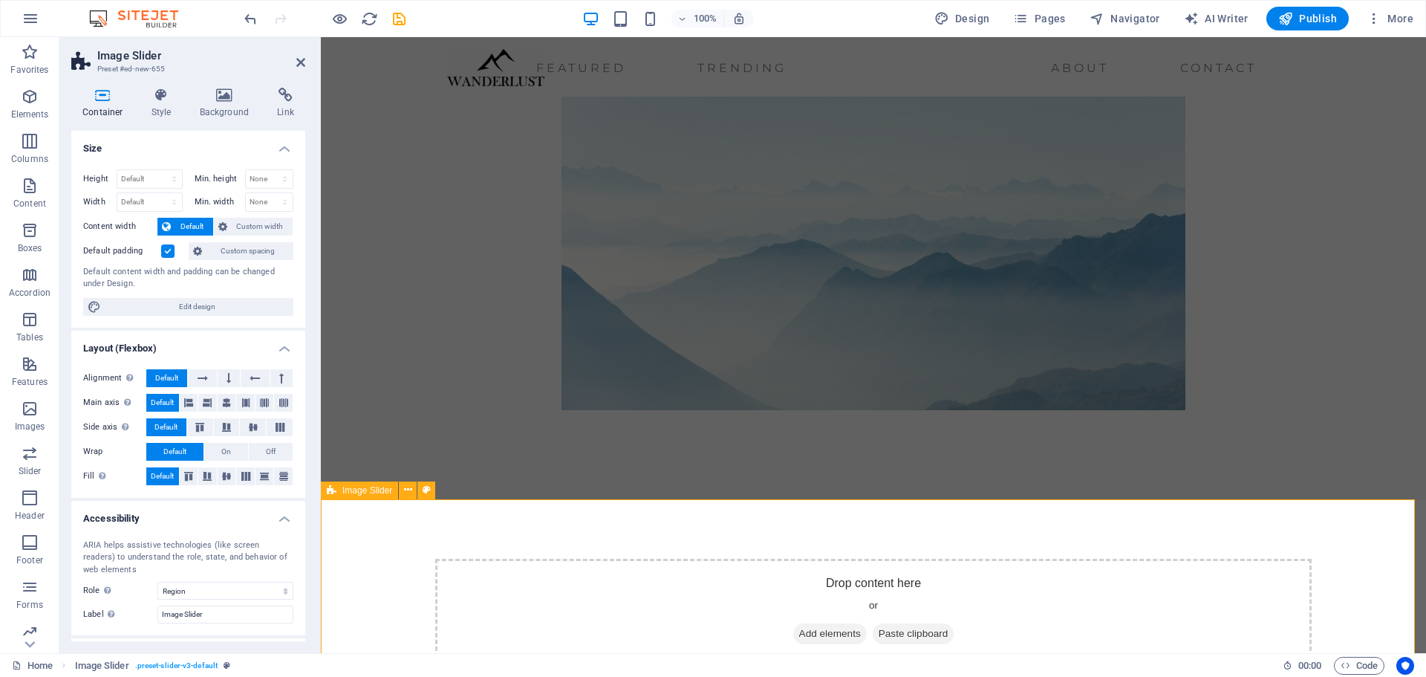
click at [911, 631] on span "Paste clipboard" at bounding box center [914, 633] width 82 height 21
click at [820, 636] on span "Add elements" at bounding box center [830, 633] width 74 height 21
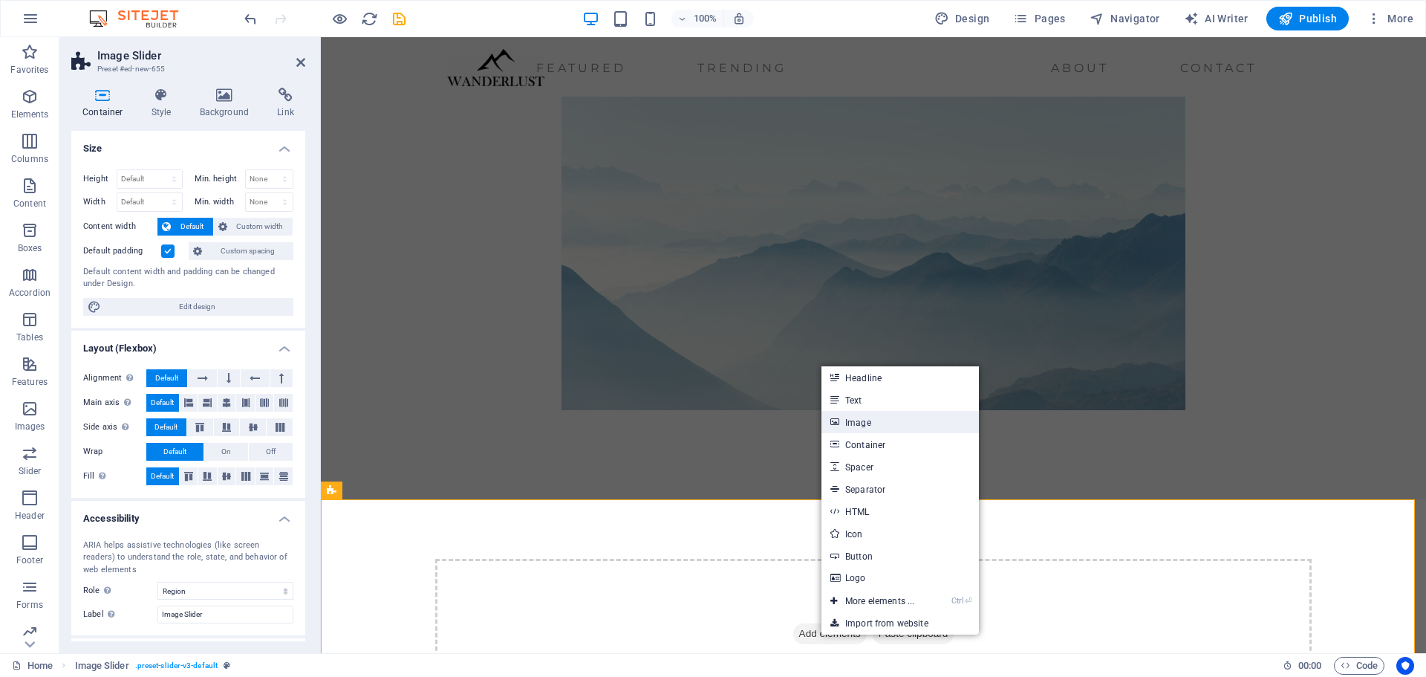
drag, startPoint x: 854, startPoint y: 421, endPoint x: 540, endPoint y: 388, distance: 315.9
click at [854, 421] on link "Image" at bounding box center [899, 422] width 157 height 22
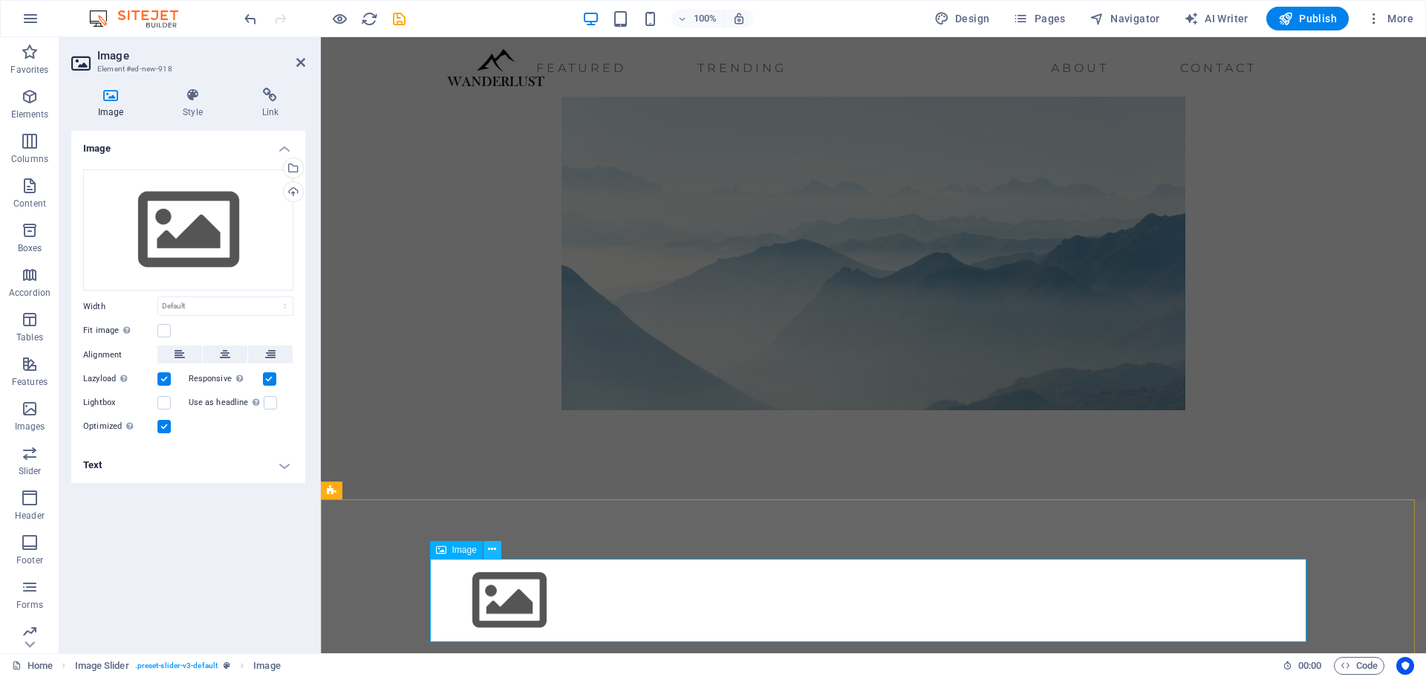
click at [498, 555] on button at bounding box center [492, 550] width 18 height 18
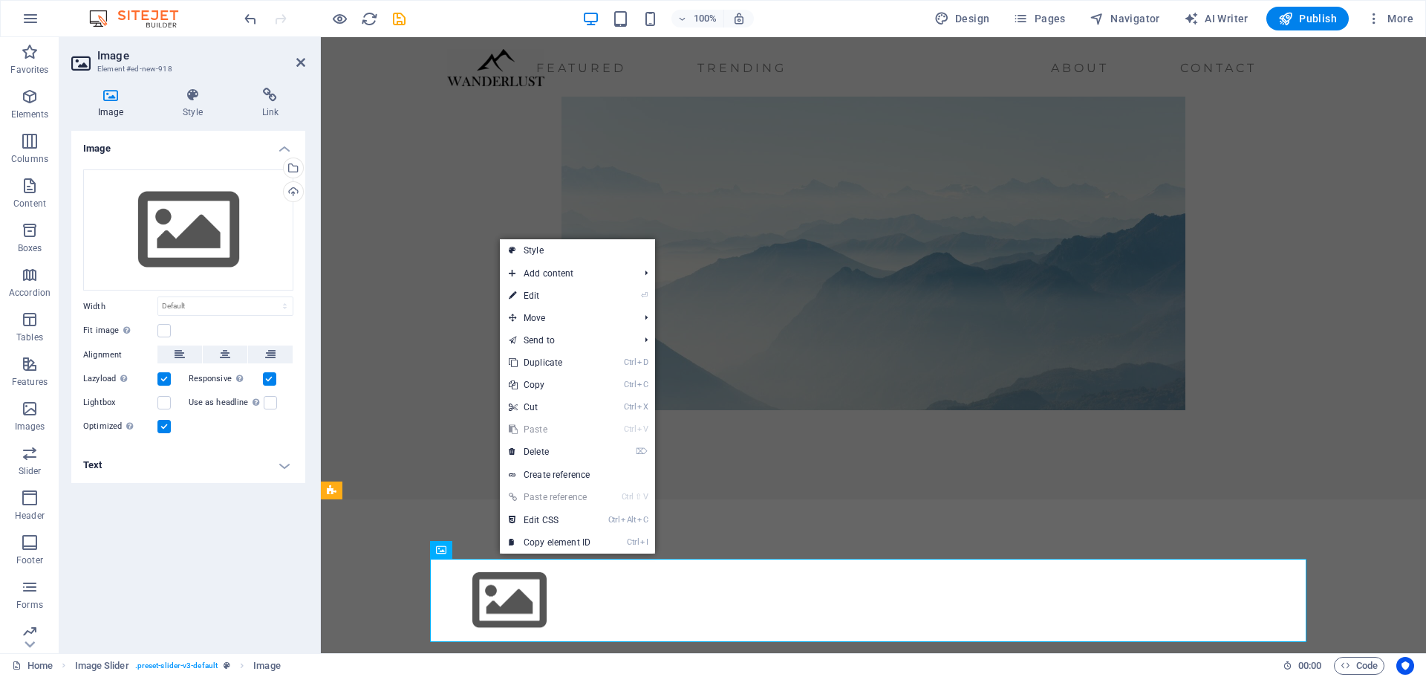
click at [543, 431] on link "Ctrl V Paste" at bounding box center [550, 429] width 100 height 22
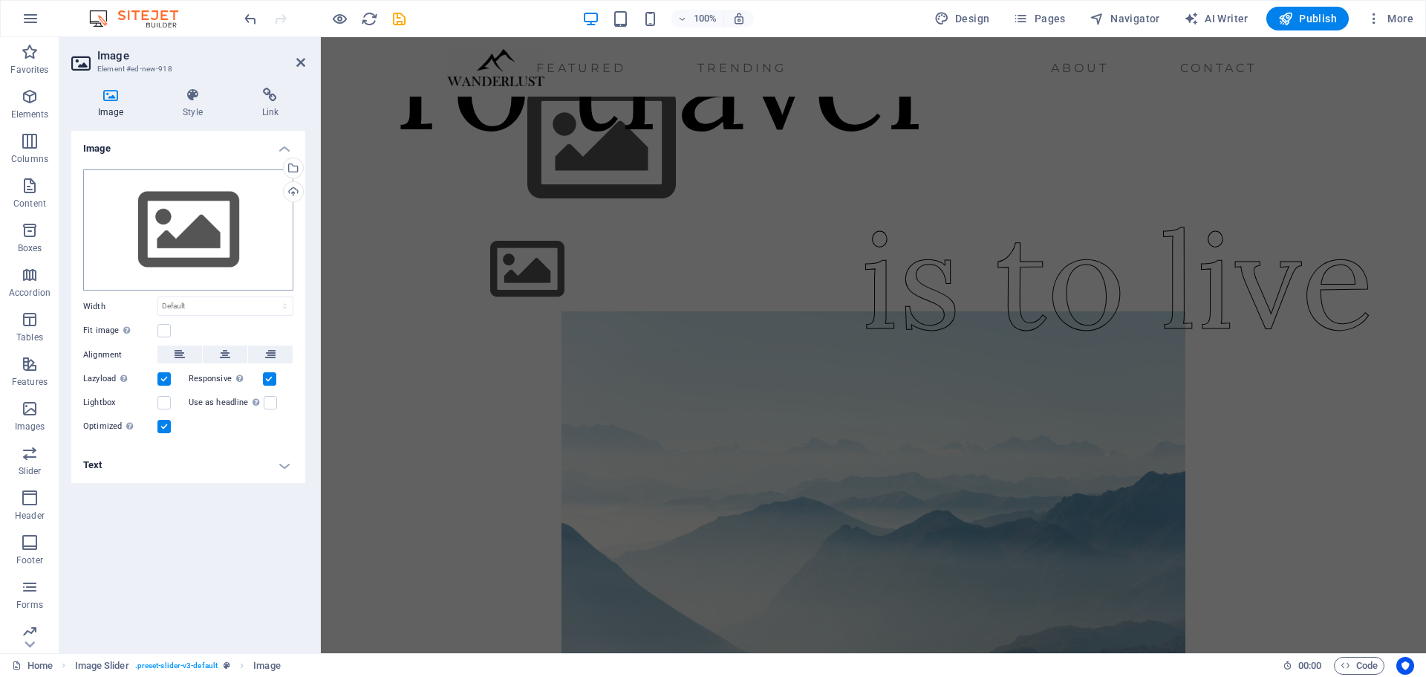
scroll to position [0, 0]
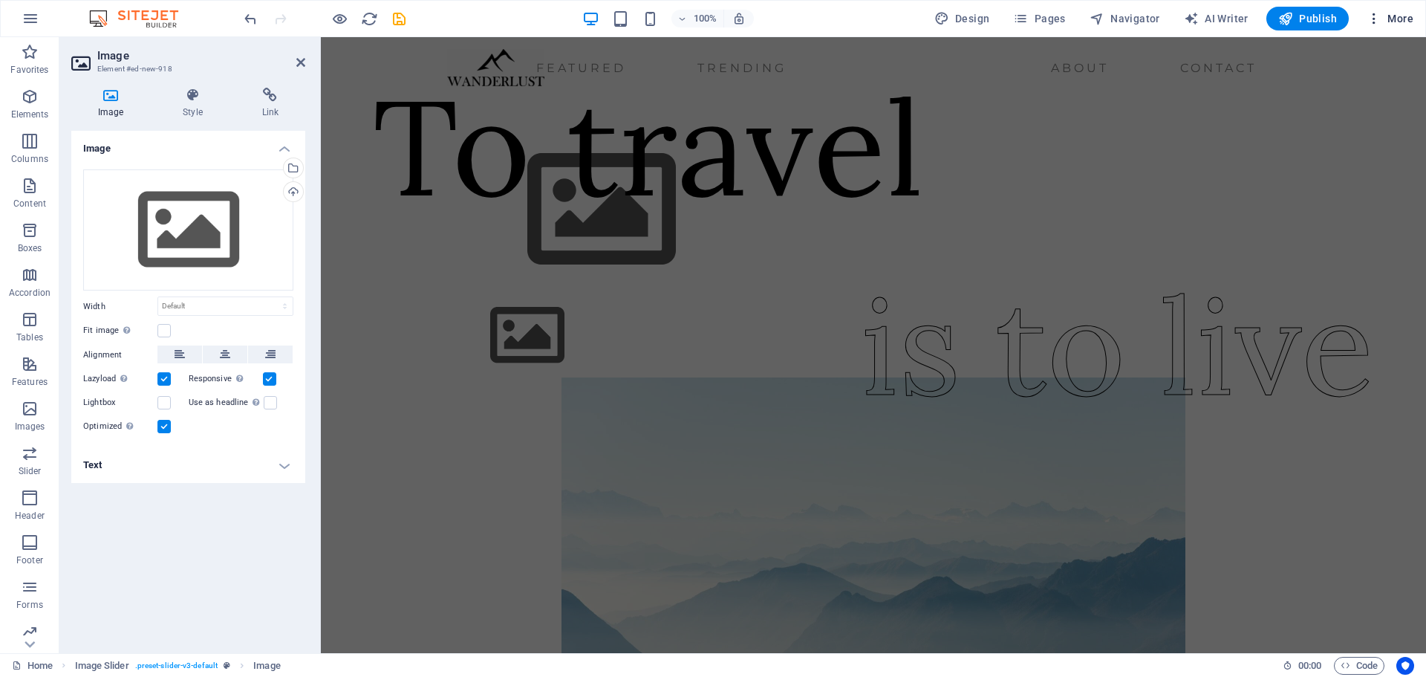
click at [1389, 17] on span "More" at bounding box center [1390, 18] width 47 height 15
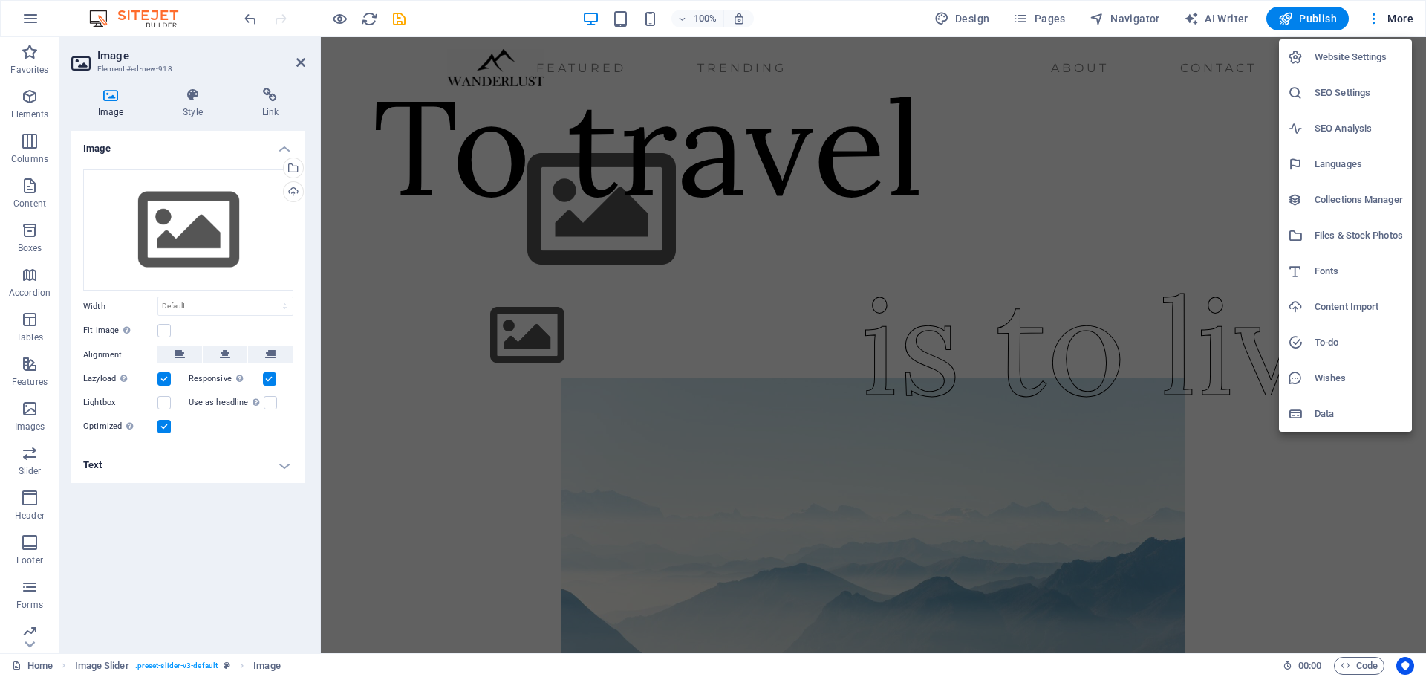
click at [229, 550] on div at bounding box center [713, 338] width 1426 height 677
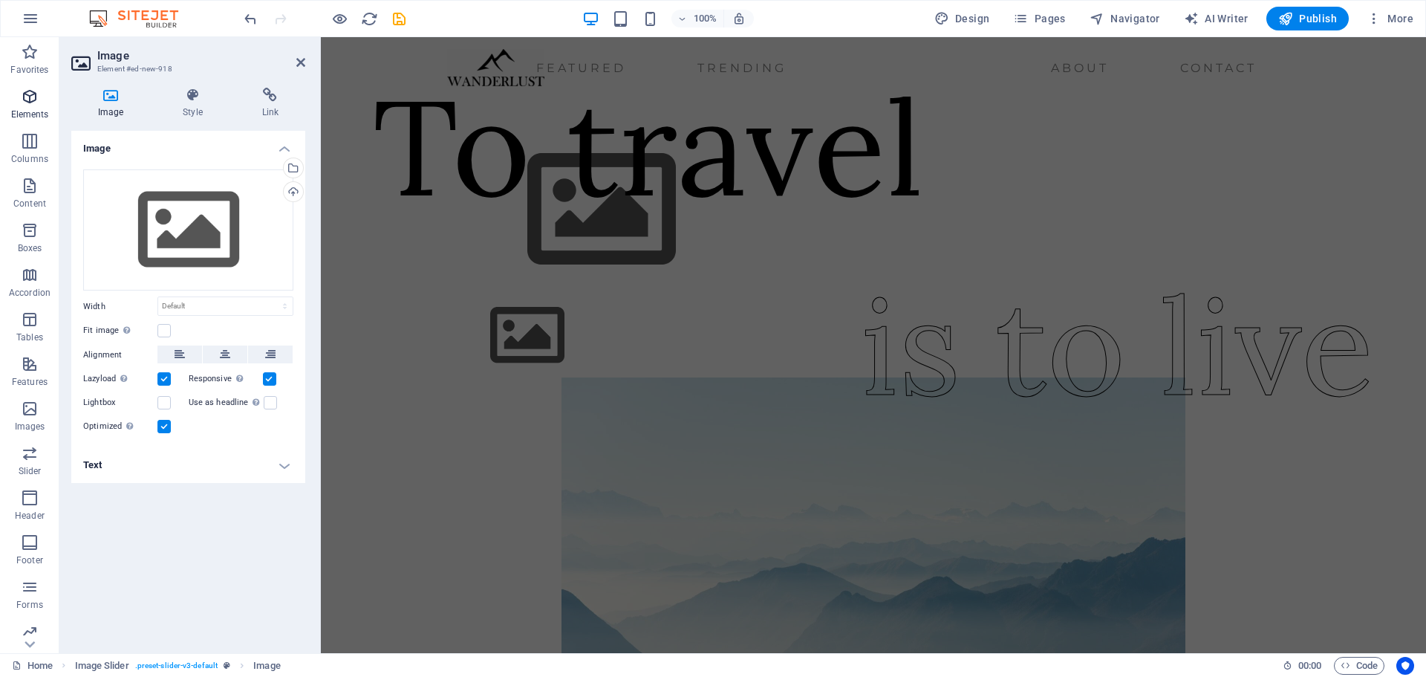
click at [25, 94] on icon "button" at bounding box center [30, 97] width 18 height 18
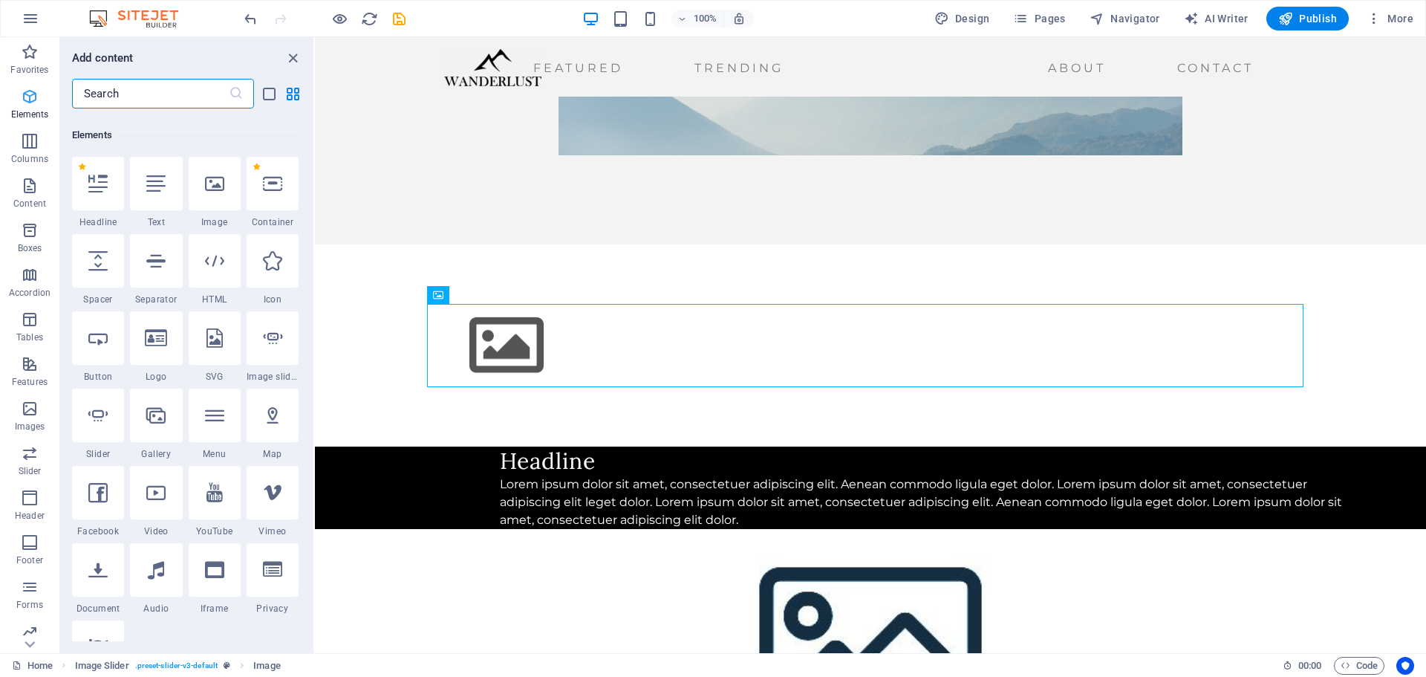
scroll to position [158, 0]
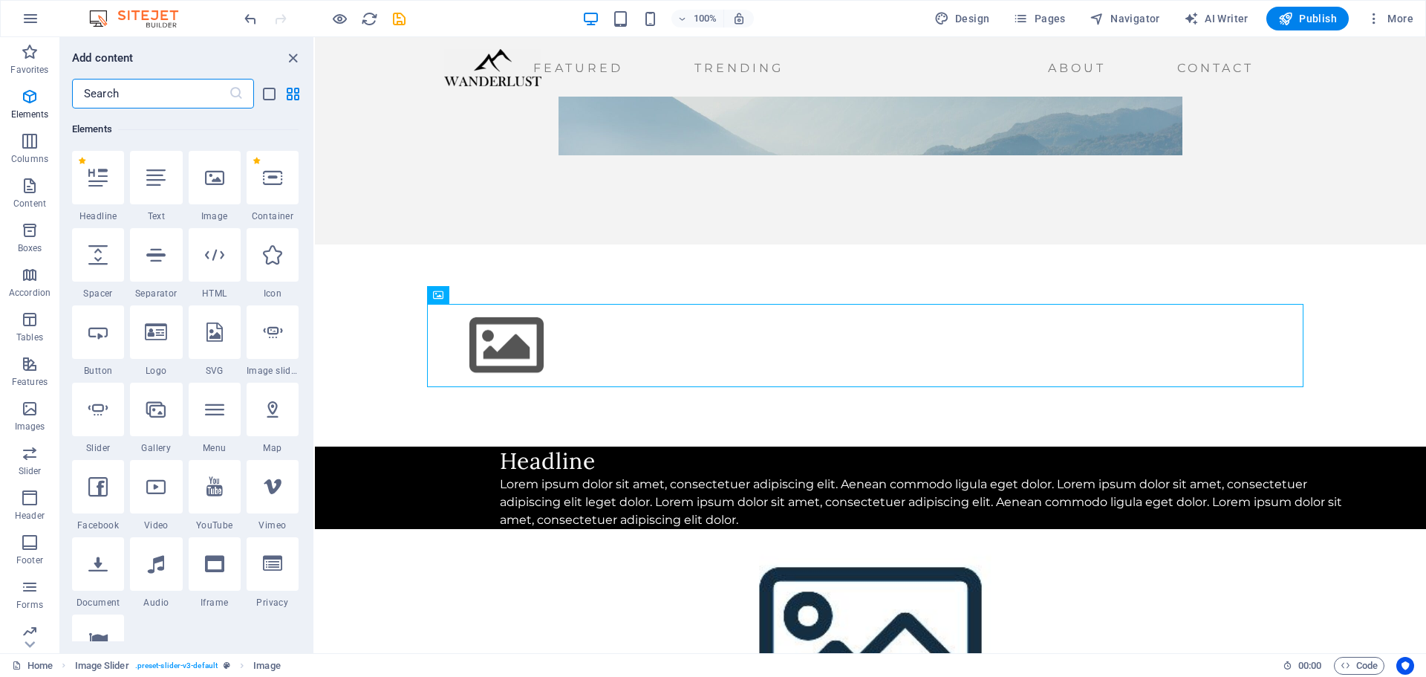
click at [210, 490] on icon at bounding box center [214, 486] width 16 height 19
select select "ar16_9"
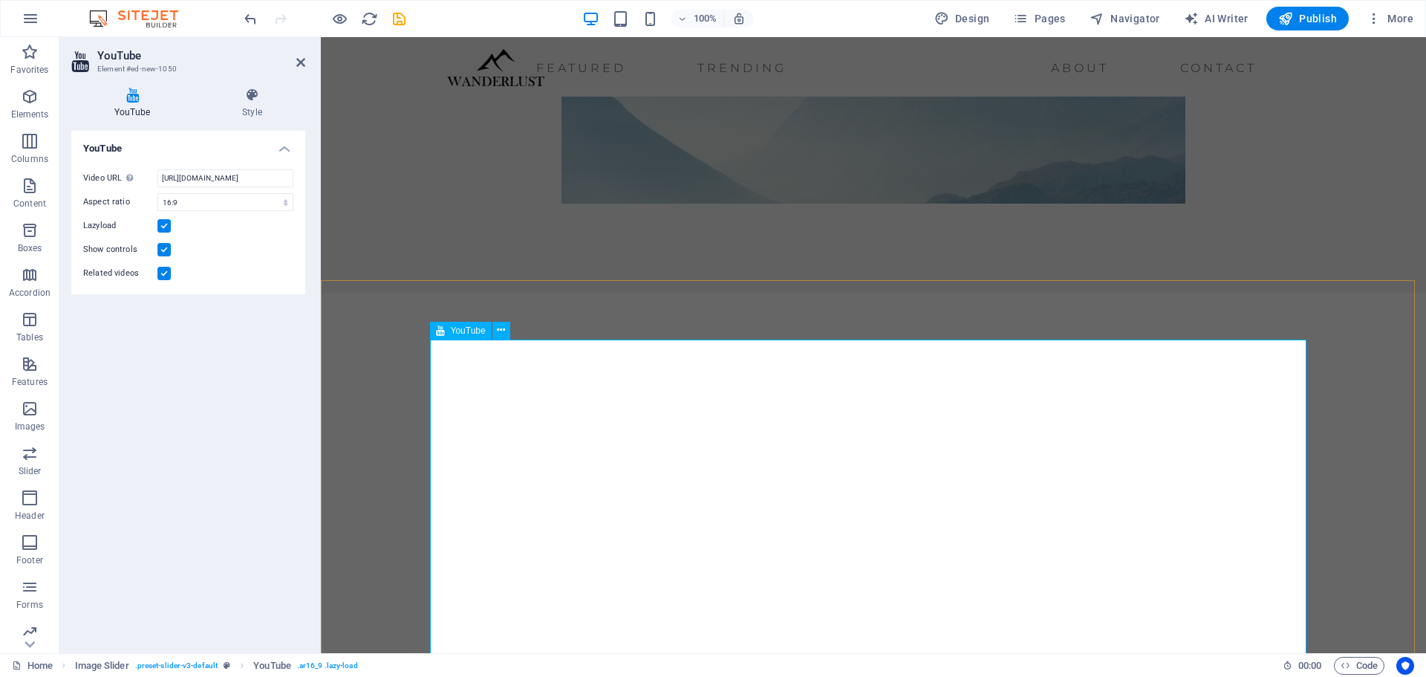
scroll to position [827, 0]
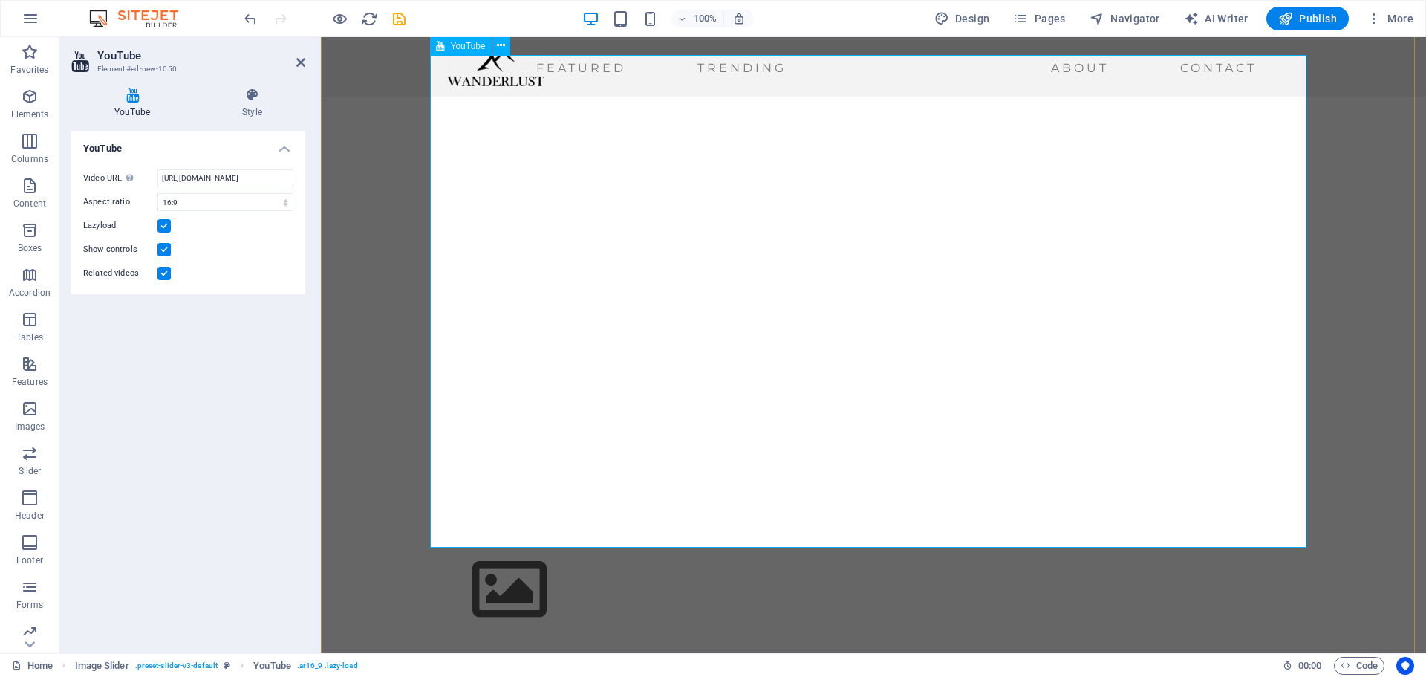
click at [859, 371] on div "Image Slider" at bounding box center [873, 301] width 876 height 493
click at [1275, 513] on div "Image Slider" at bounding box center [873, 301] width 876 height 493
click at [30, 371] on icon "button" at bounding box center [30, 364] width 18 height 18
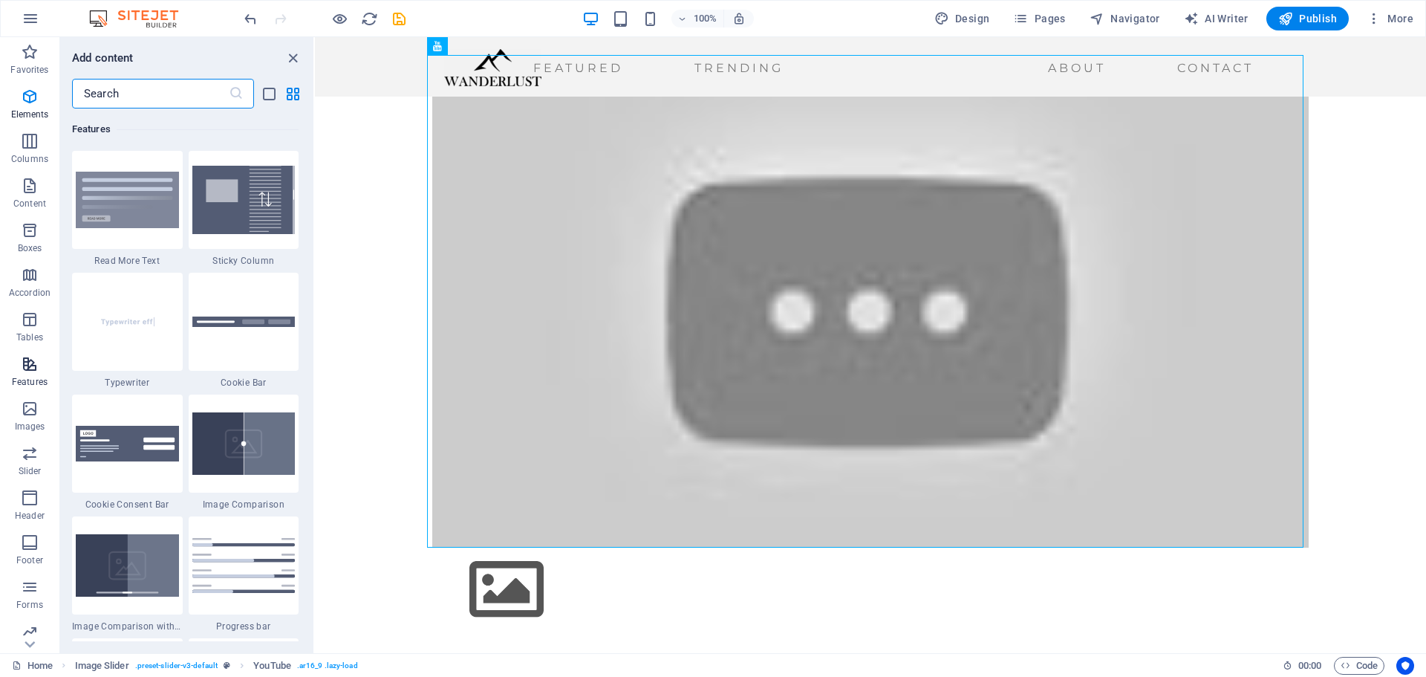
scroll to position [5789, 0]
click at [1329, 21] on span "Publish" at bounding box center [1307, 18] width 59 height 15
checkbox input "false"
